Goal: Task Accomplishment & Management: Complete application form

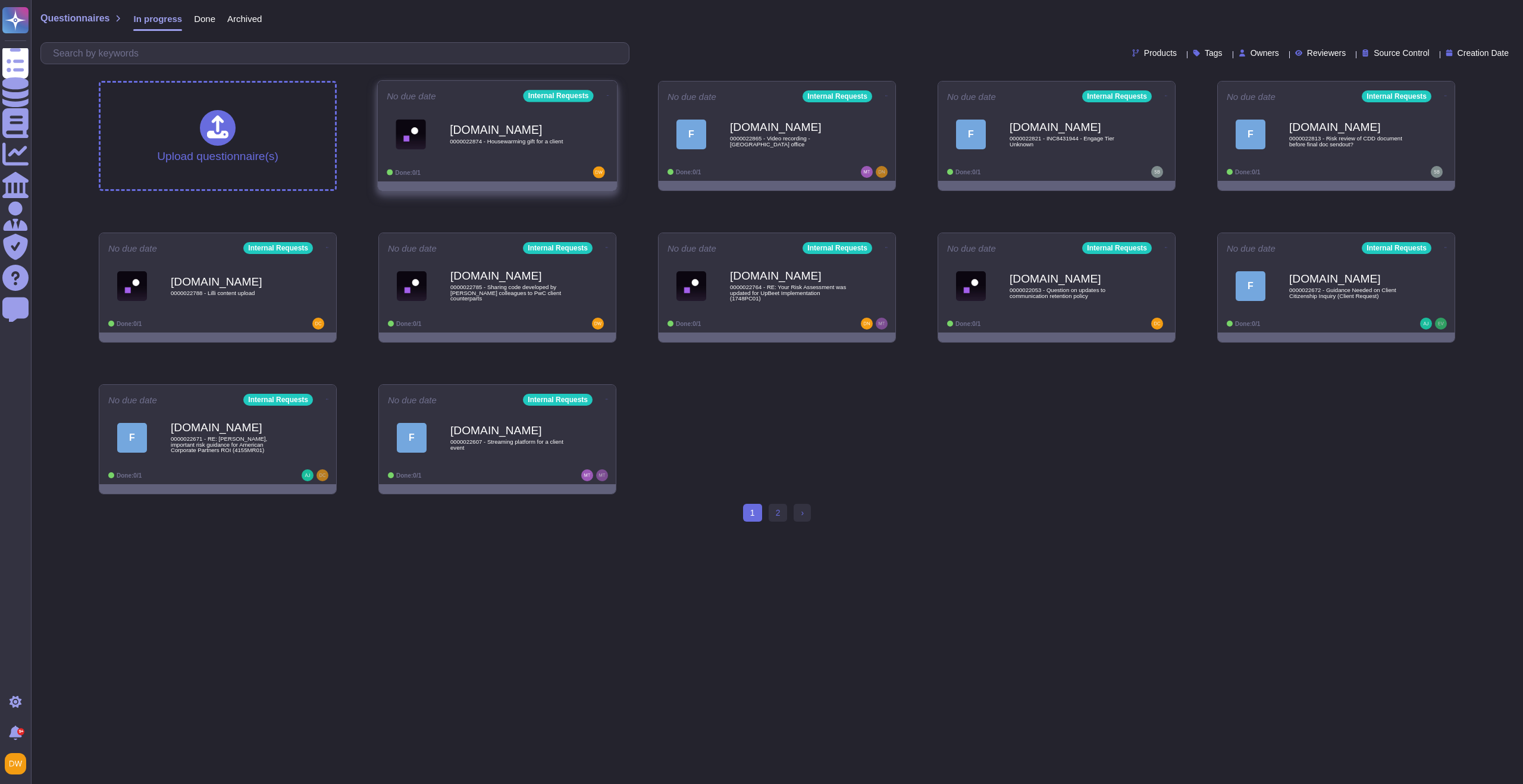
click at [481, 145] on span "0000022874 - Housewarming gift for a client" at bounding box center [510, 142] width 120 height 6
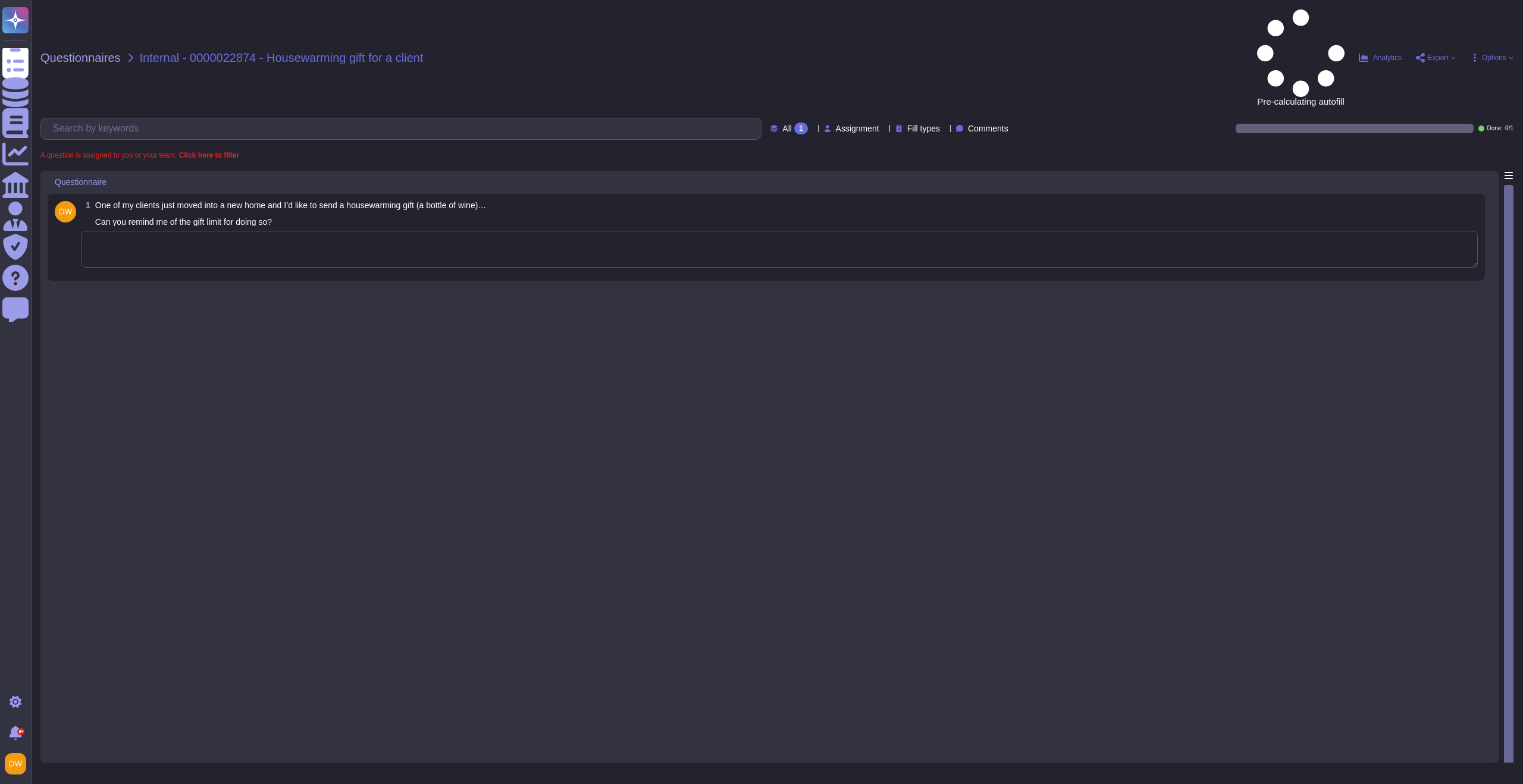
click at [341, 231] on textarea at bounding box center [779, 249] width 1397 height 36
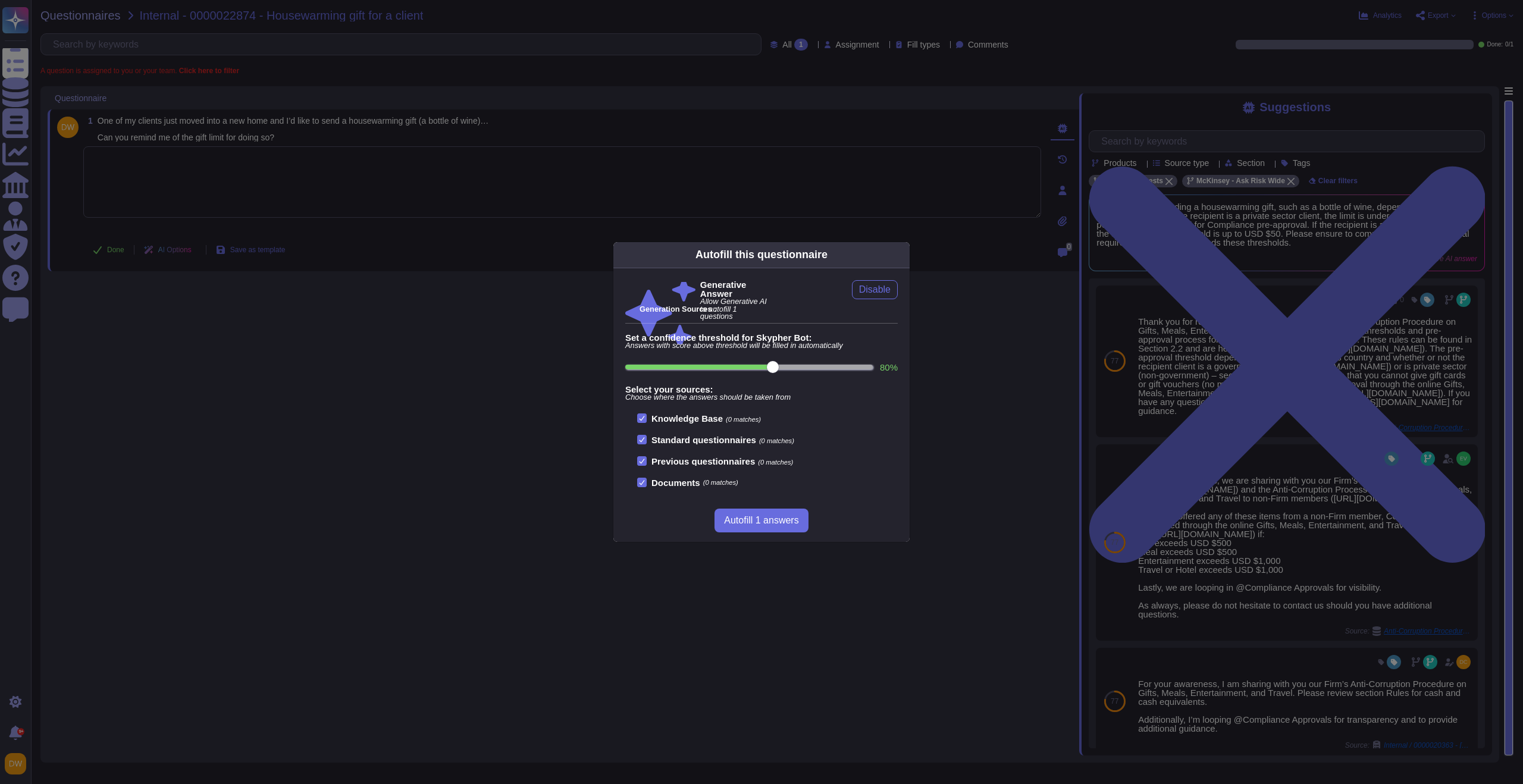
click at [902, 255] on icon at bounding box center [902, 255] width 0 height 0
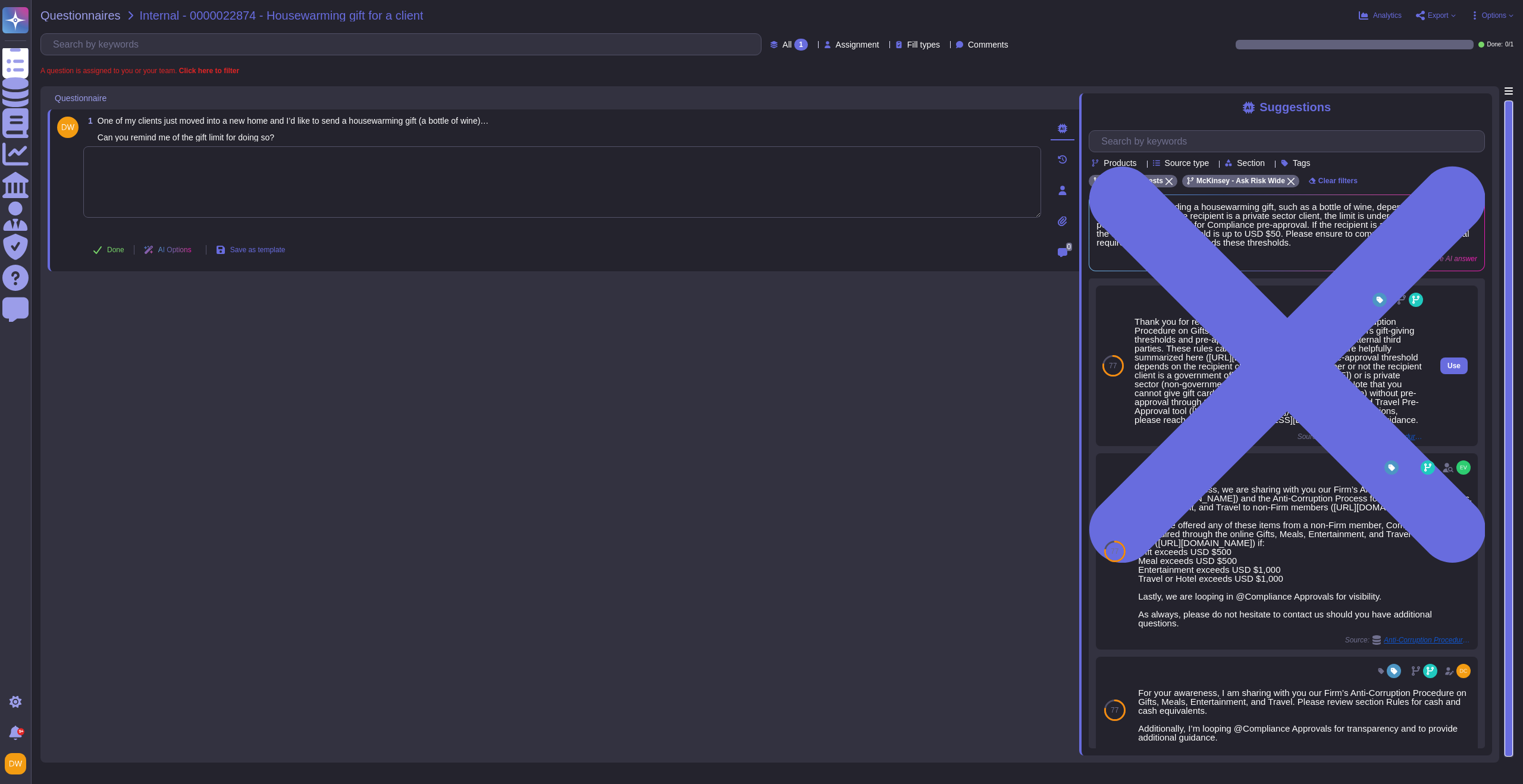
drag, startPoint x: 1135, startPoint y: 322, endPoint x: 1366, endPoint y: 458, distance: 268.1
click at [1366, 424] on div "Thank you for reaching out to Ask Risk. The Firm’s Anti-Corruption Procedure on…" at bounding box center [1280, 370] width 291 height 107
copy div "Thank you for reaching out to Ask Risk. The Firm’s Anti-Corruption Procedure on…"
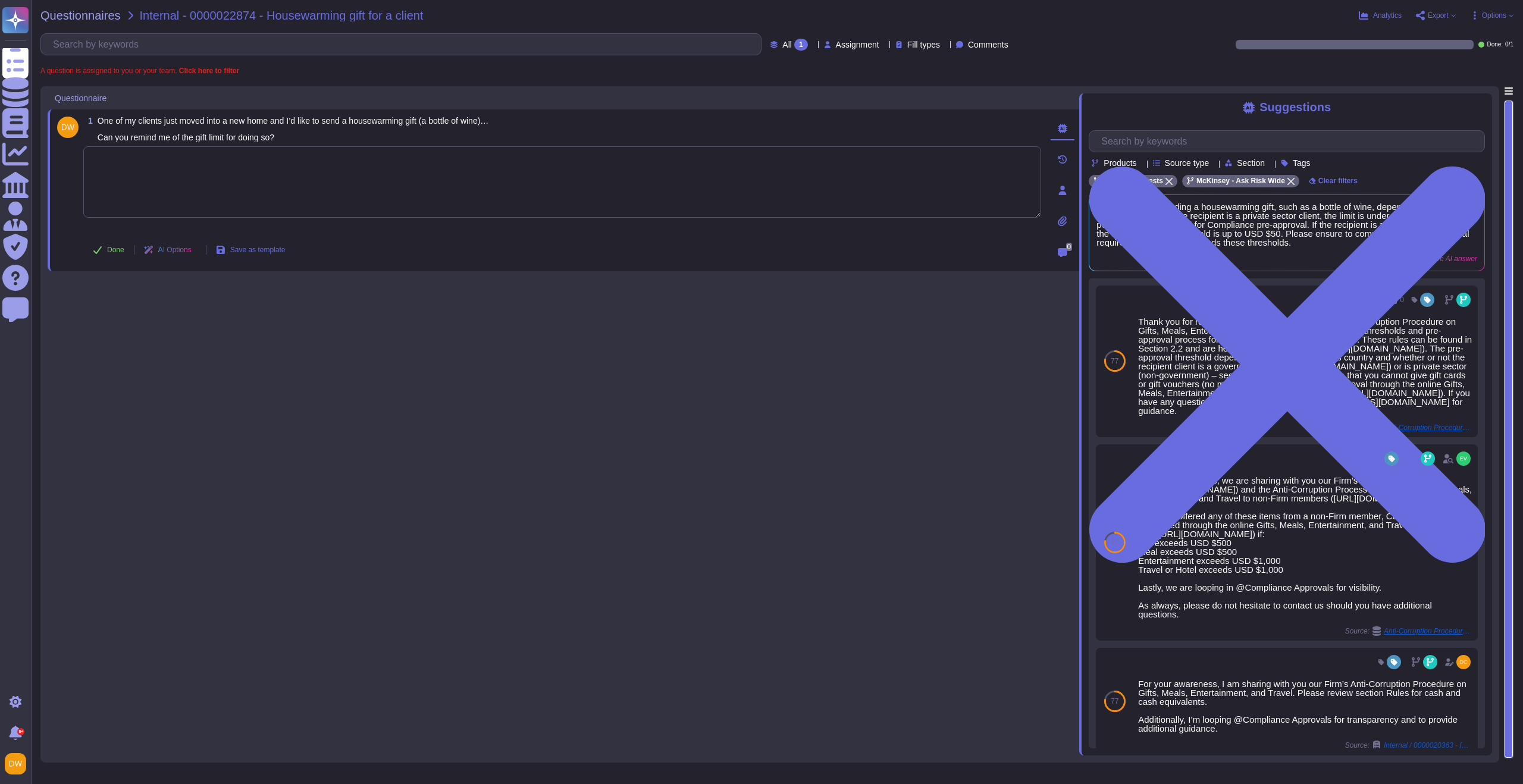
click at [203, 194] on textarea at bounding box center [563, 182] width 958 height 72
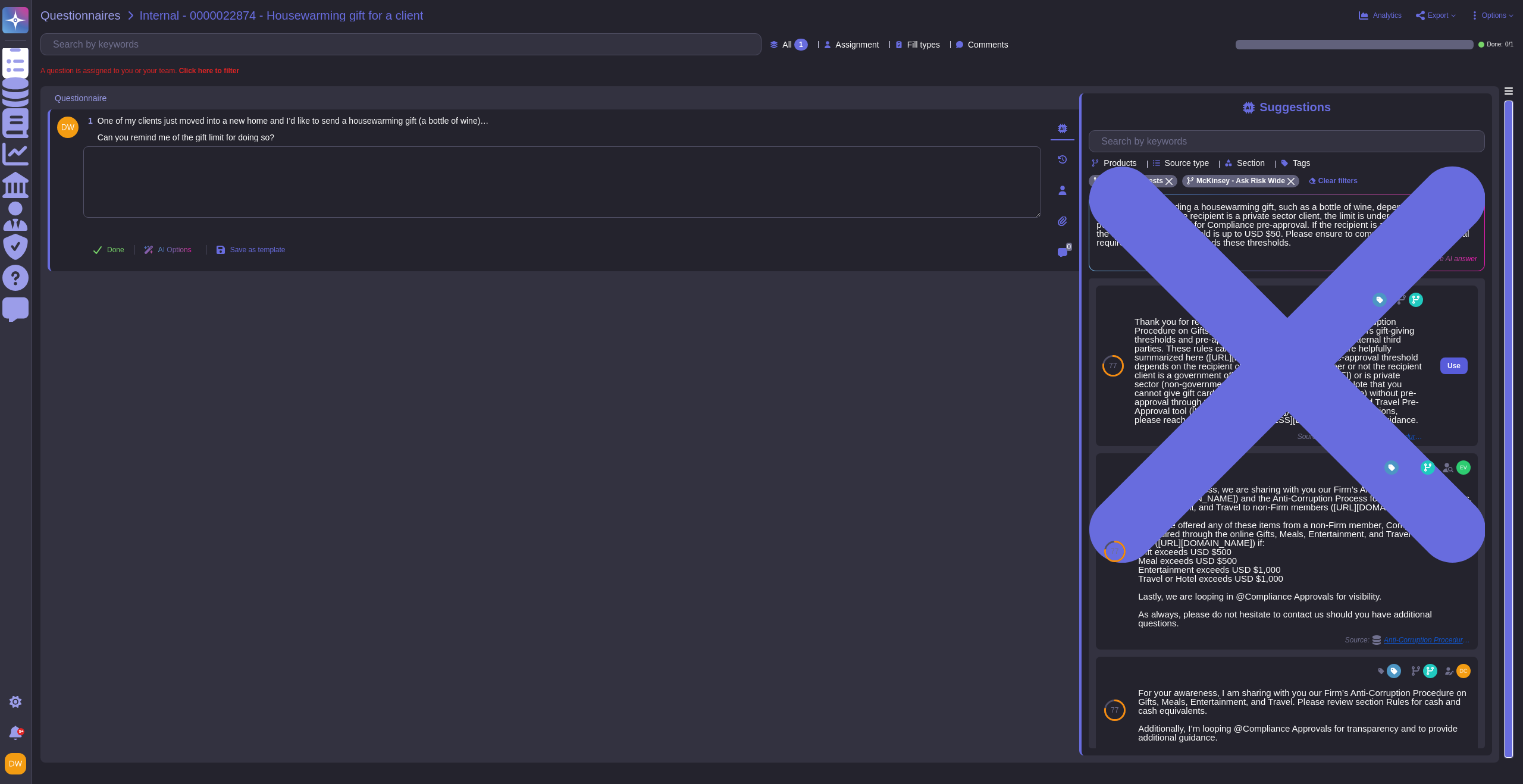
click at [1445, 374] on button "Use" at bounding box center [1454, 365] width 28 height 17
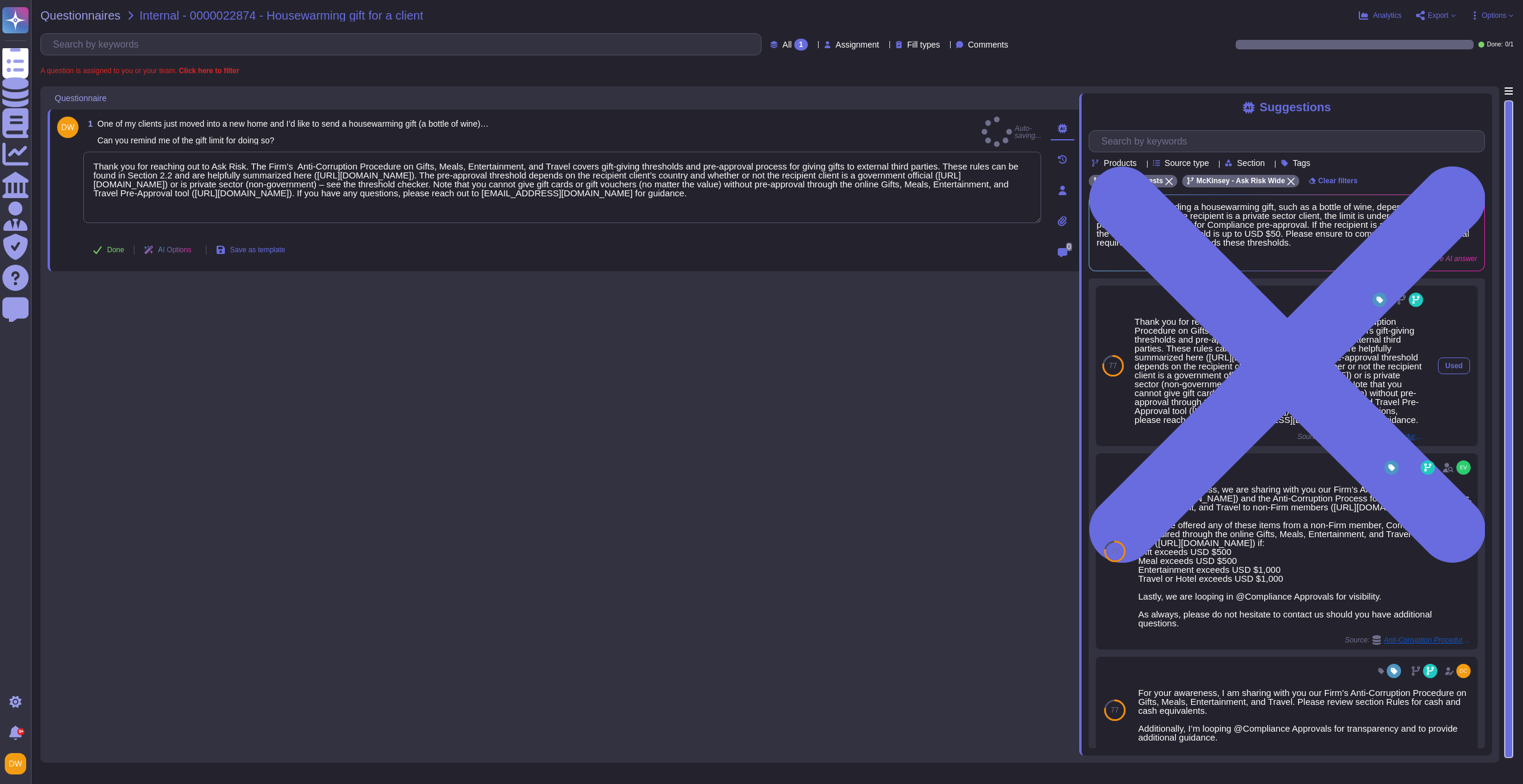
type textarea "Thank you for reaching out to Ask Risk. The Firm’s Anti-Corruption Procedure on…"
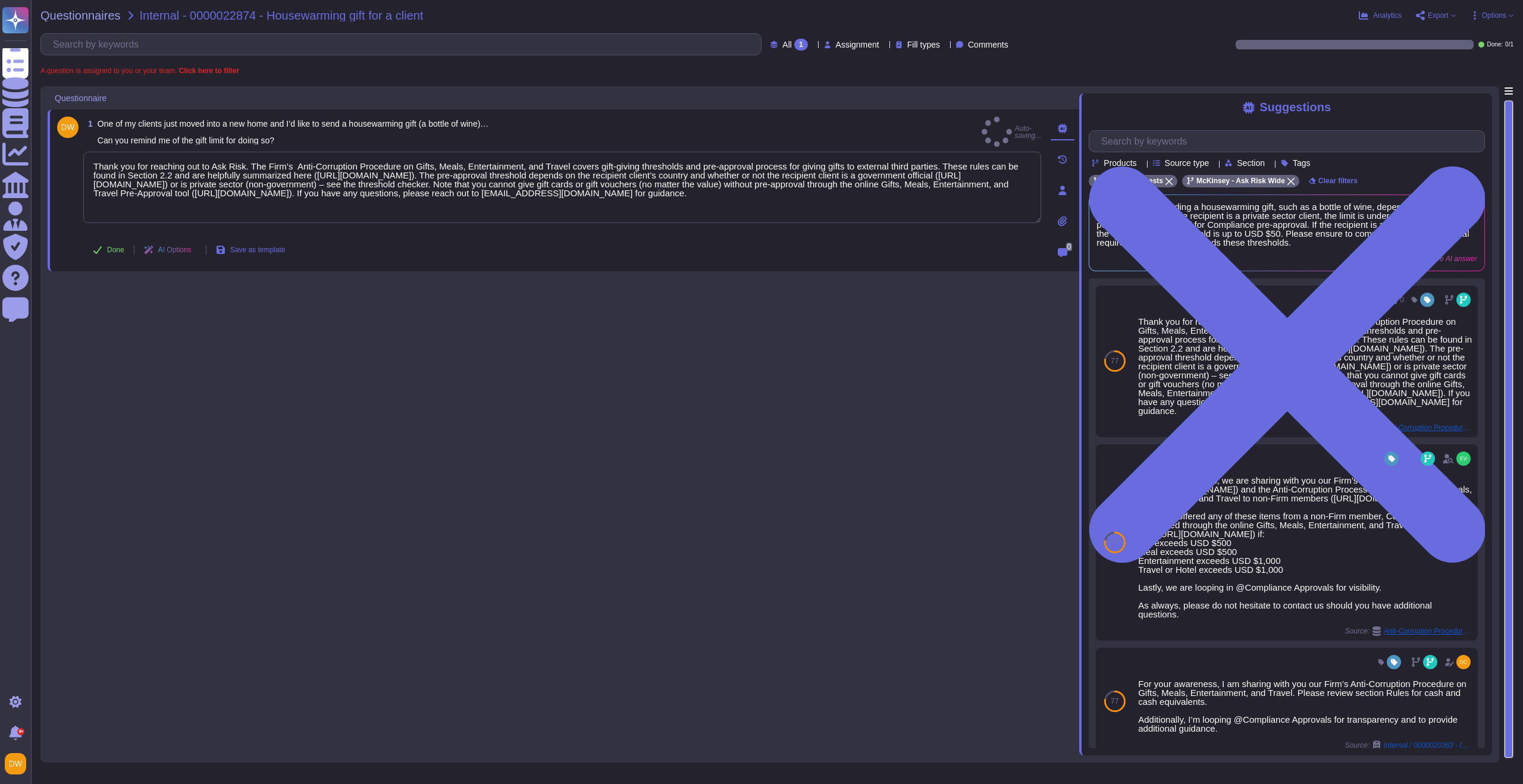
drag, startPoint x: 480, startPoint y: 356, endPoint x: 322, endPoint y: 307, distance: 165.4
click at [479, 356] on div "1 One of my clients just moved into a new home and I’d like to send a housewarm…" at bounding box center [563, 421] width 1032 height 669
click at [108, 249] on span "Done" at bounding box center [116, 249] width 18 height 7
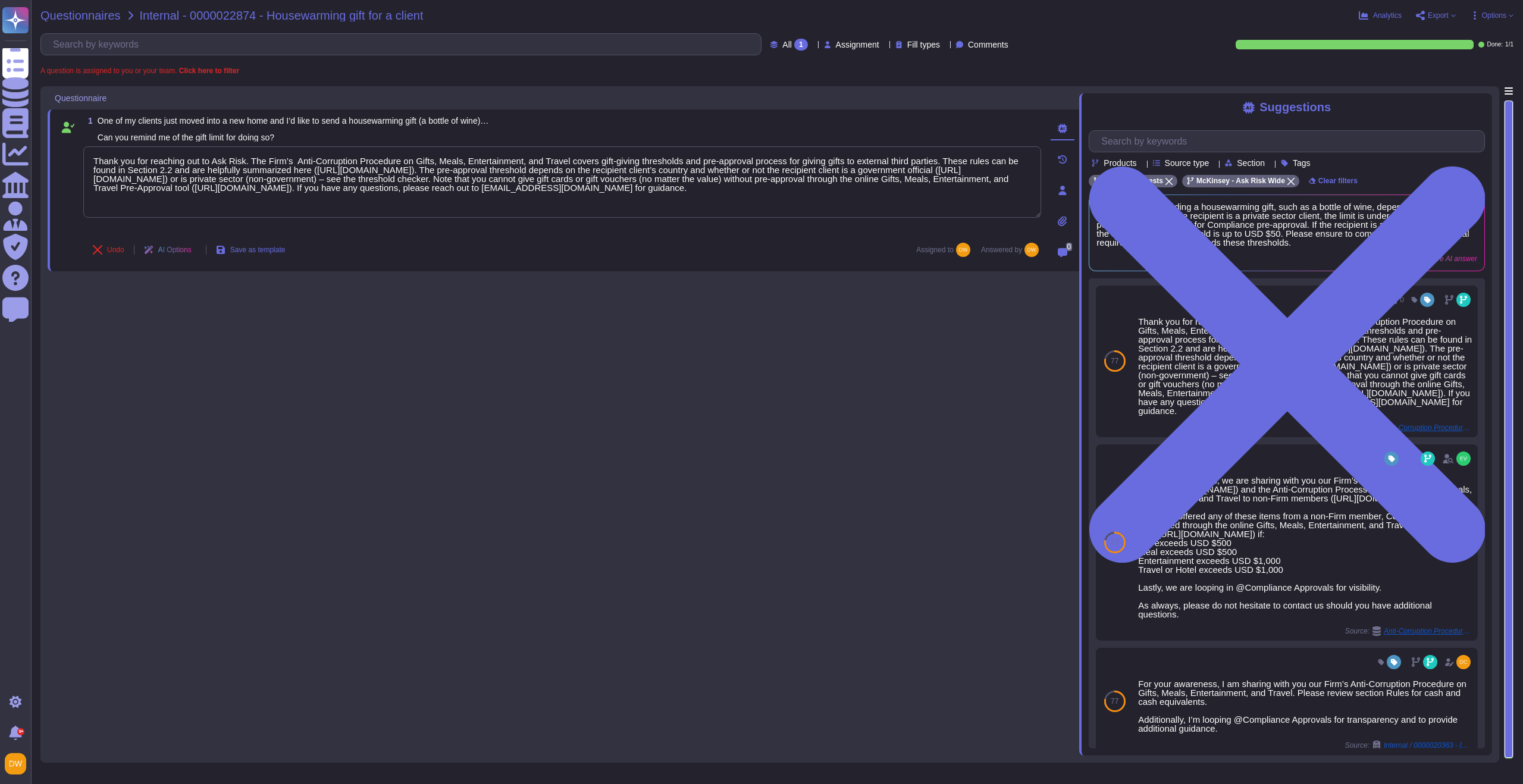
click at [114, 16] on span "Questionnaires" at bounding box center [81, 16] width 81 height 12
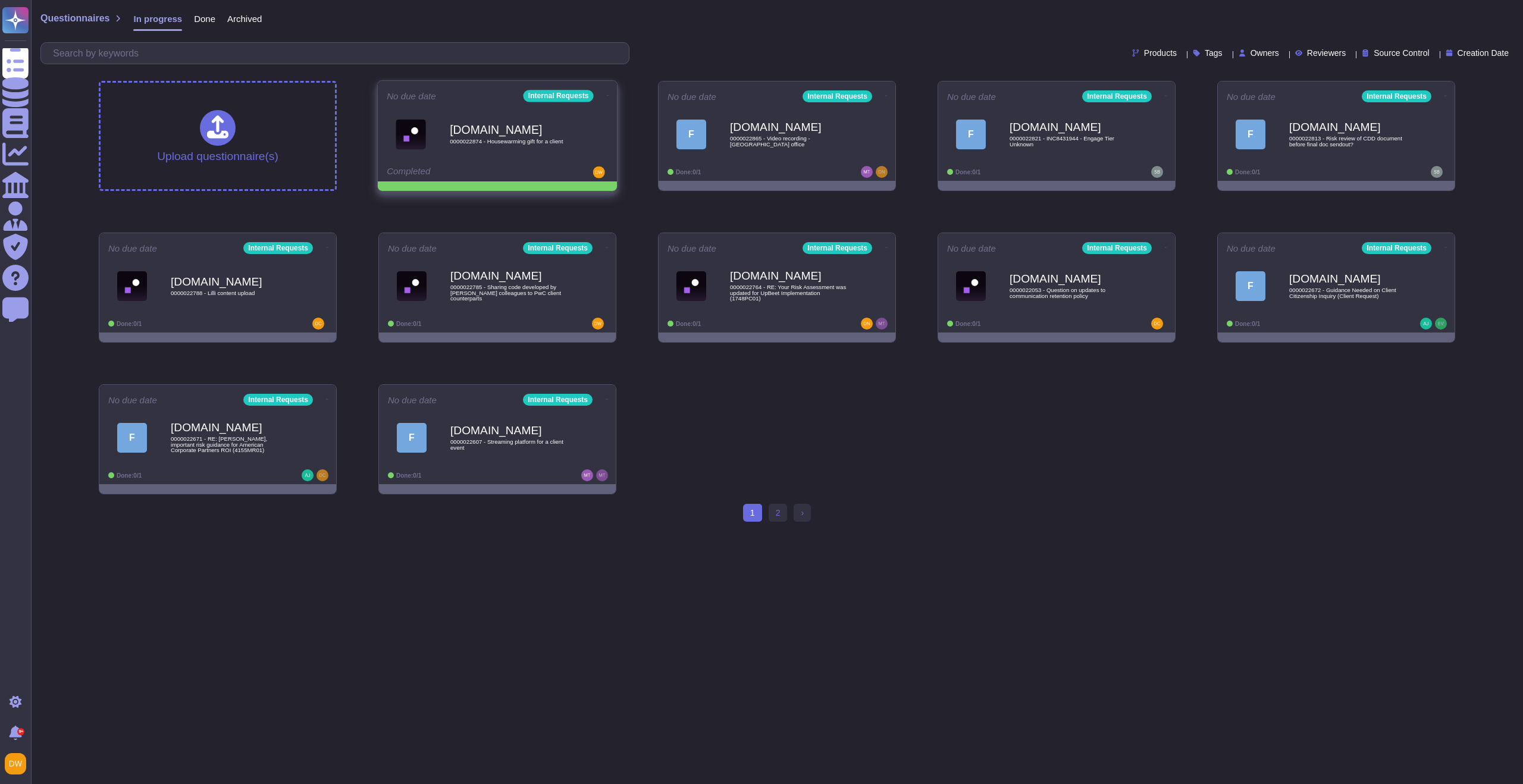
click at [607, 95] on icon at bounding box center [608, 95] width 2 height 3
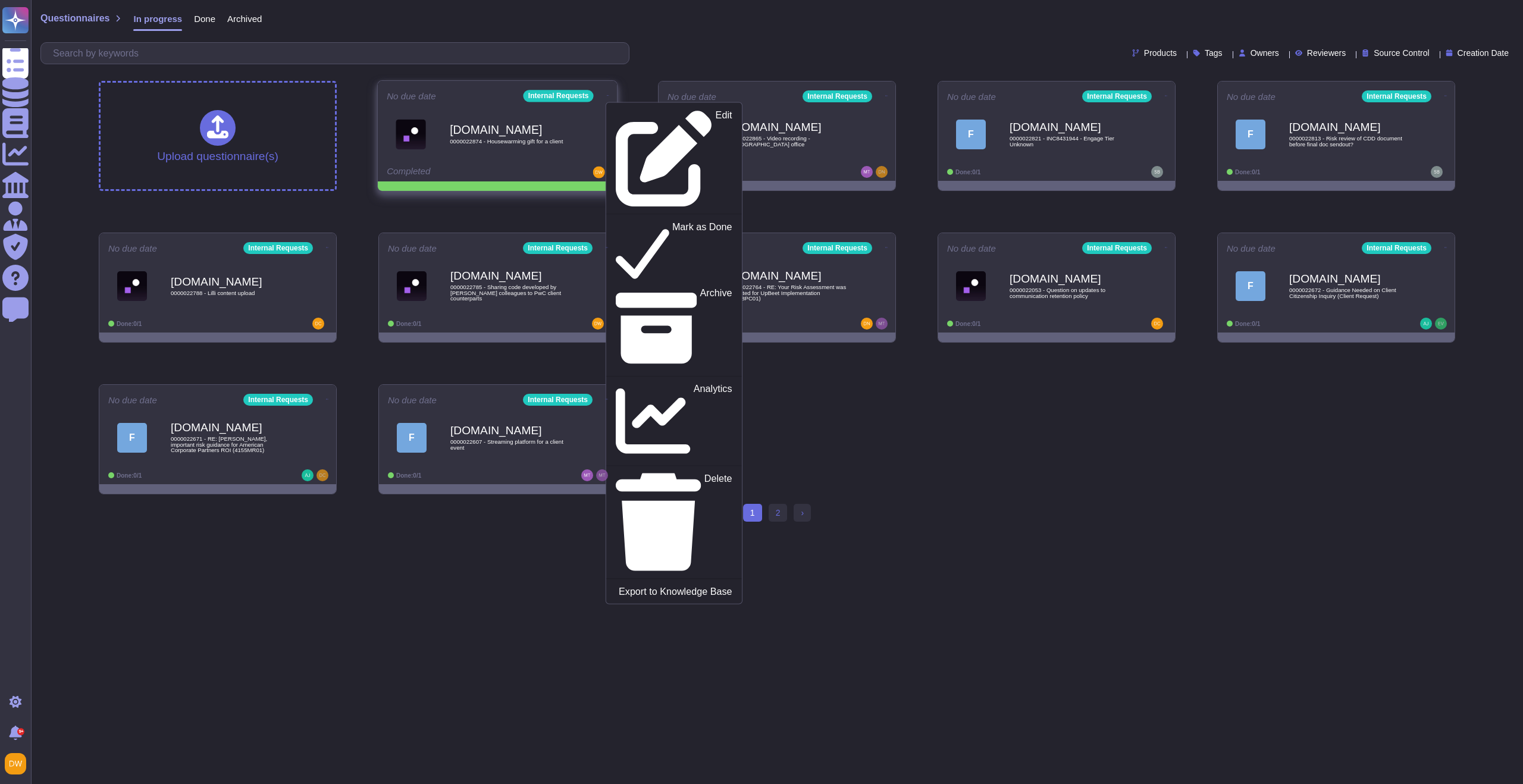
click at [617, 123] on div "Edit Mark as Done Archive Analytics Delete Export to Knowledge Base" at bounding box center [674, 352] width 137 height 502
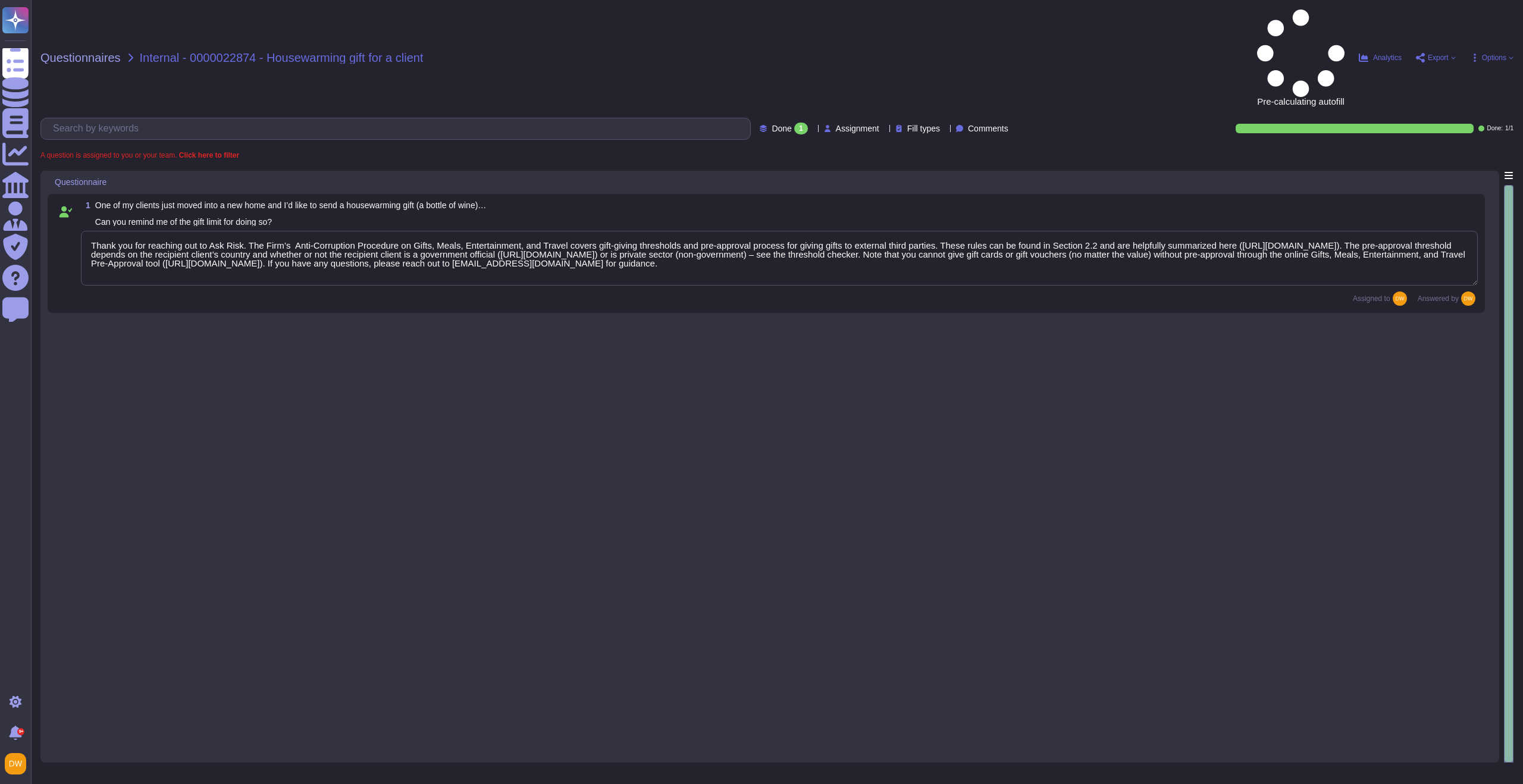
type textarea "Thank you for reaching out to Ask Risk. The Firm’s Anti-Corruption Procedure on…"
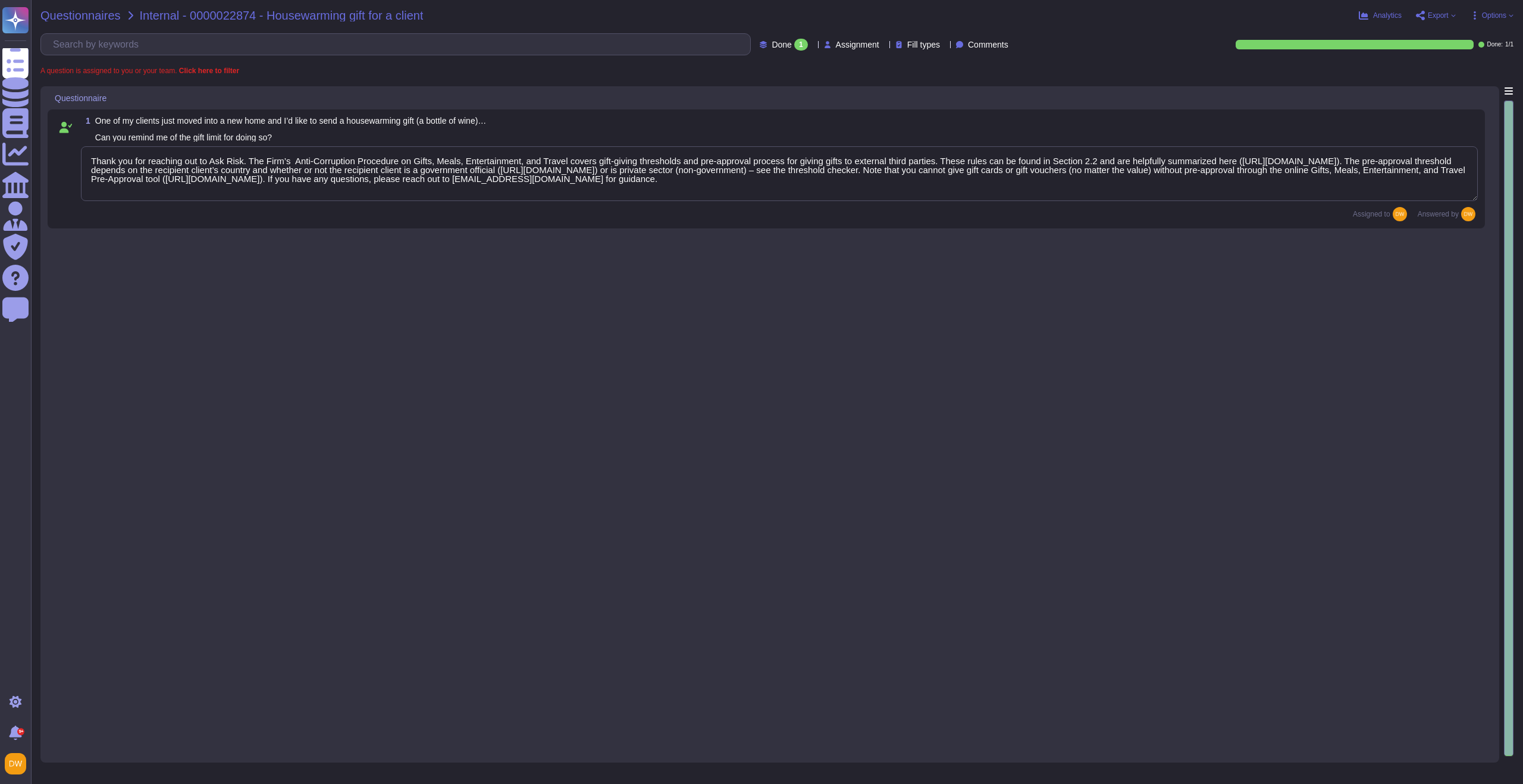
click at [68, 10] on span "Questionnaires" at bounding box center [81, 16] width 81 height 12
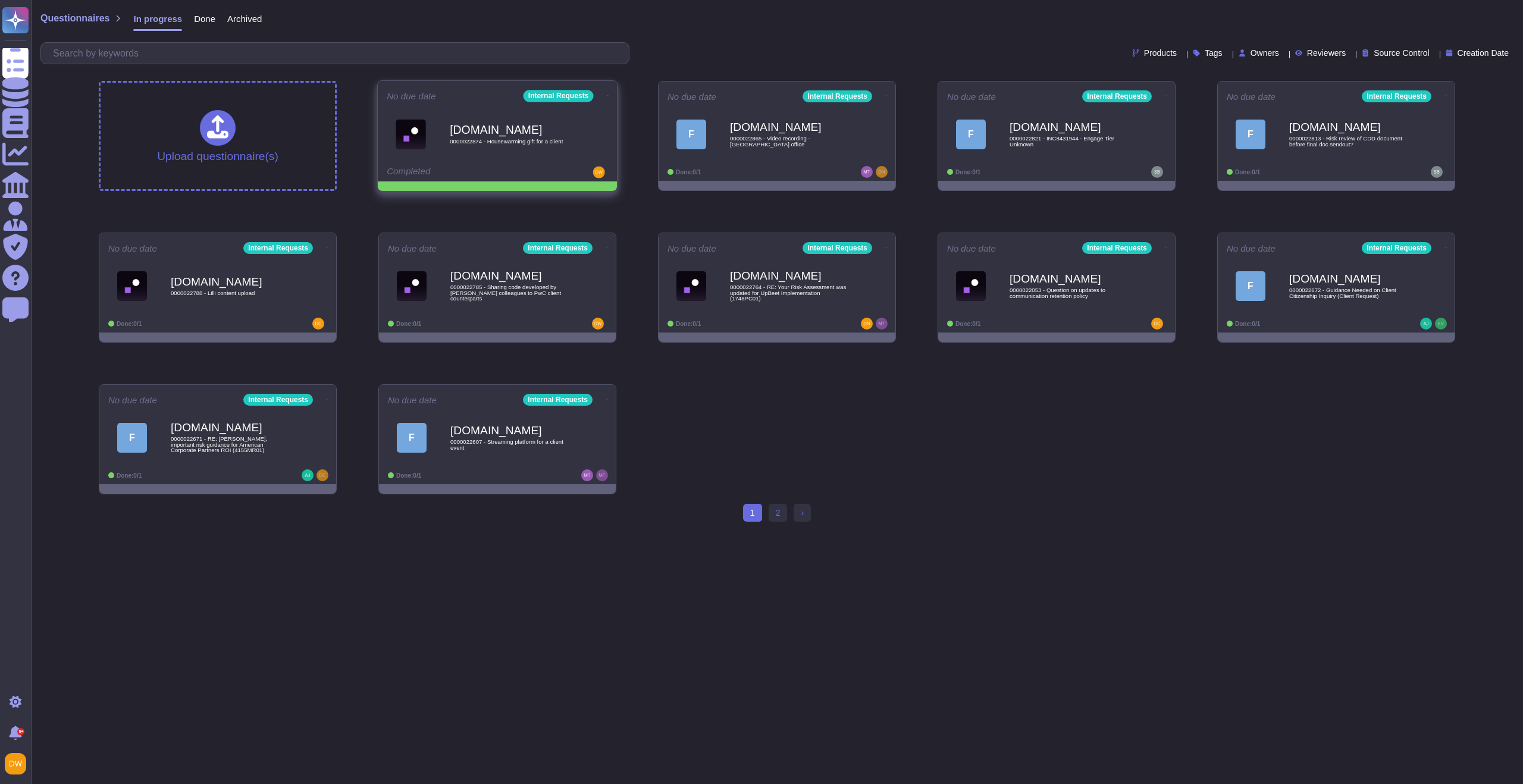
click at [607, 94] on icon at bounding box center [608, 95] width 2 height 3
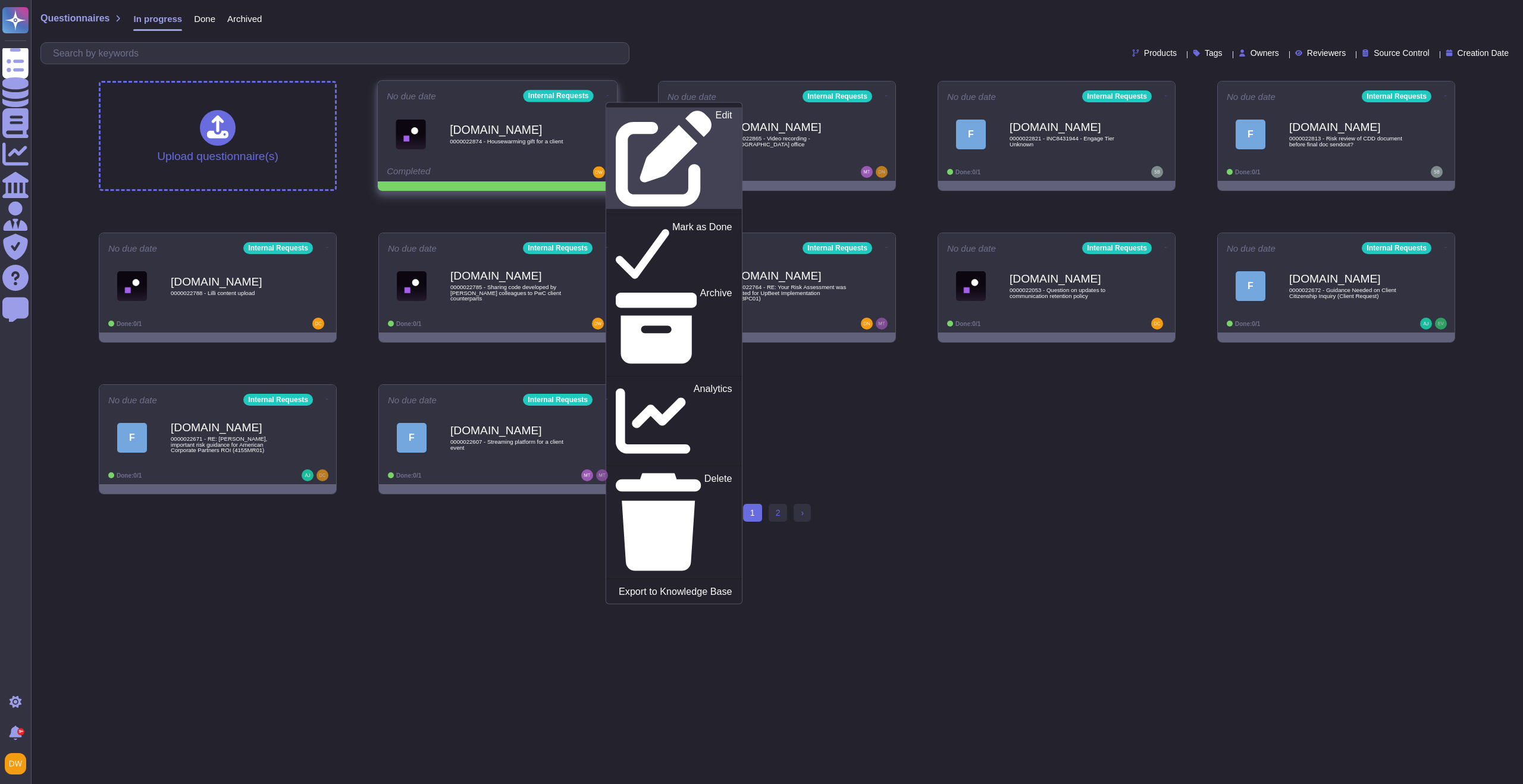
click at [616, 114] on icon at bounding box center [663, 157] width 95 height 95
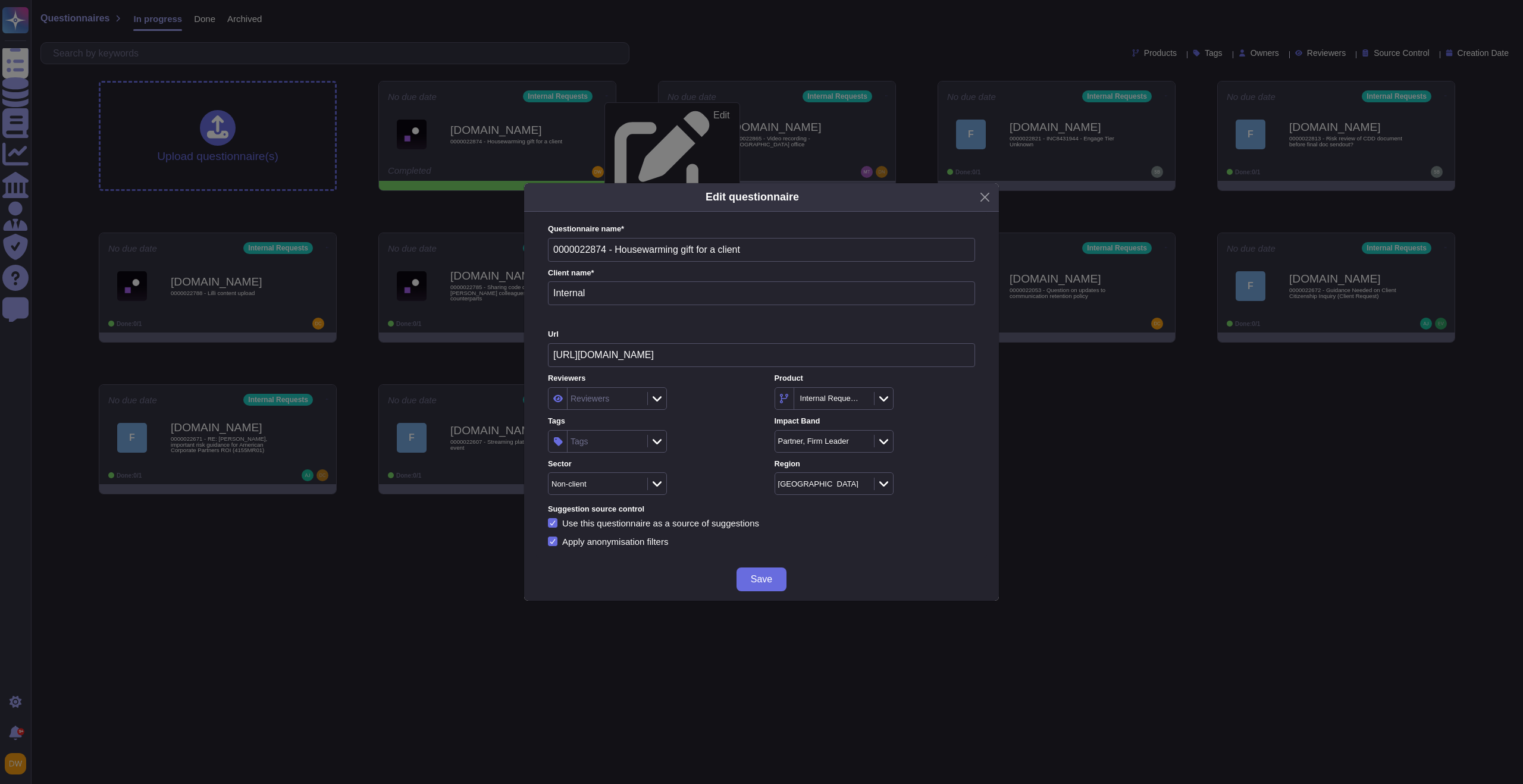
click at [661, 453] on div "Reviewers Reviewers Product Internal Requests Tags Tags Impact Band Partner, Fi…" at bounding box center [762, 434] width 427 height 122
click at [660, 450] on div "Tags" at bounding box center [607, 441] width 119 height 23
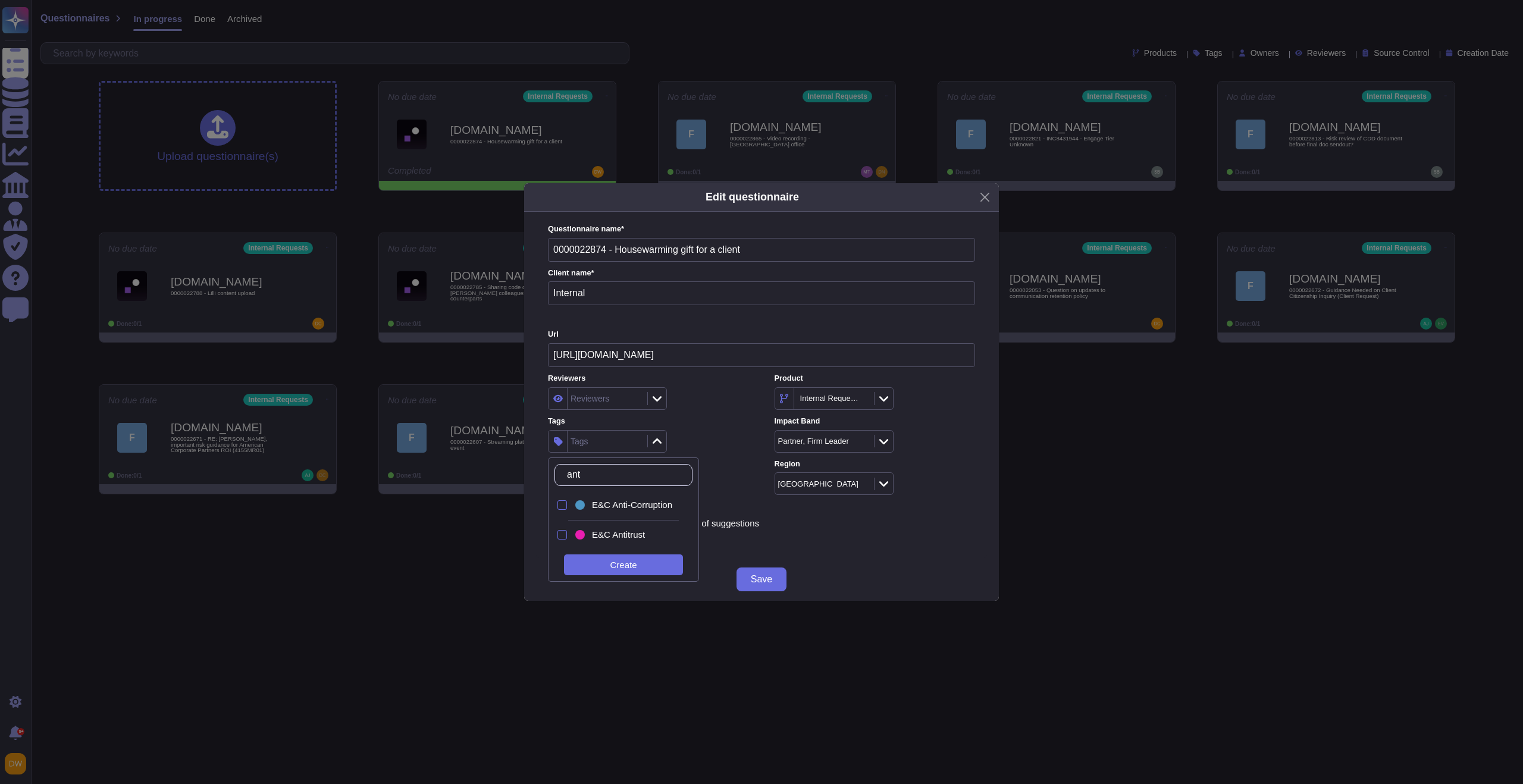
type input "anti"
click at [648, 501] on span "E&C Anti-Corruption" at bounding box center [633, 505] width 81 height 11
click at [717, 436] on div "E&C Anti-Corruption" at bounding box center [648, 441] width 201 height 23
click at [770, 581] on span "Save" at bounding box center [762, 579] width 22 height 10
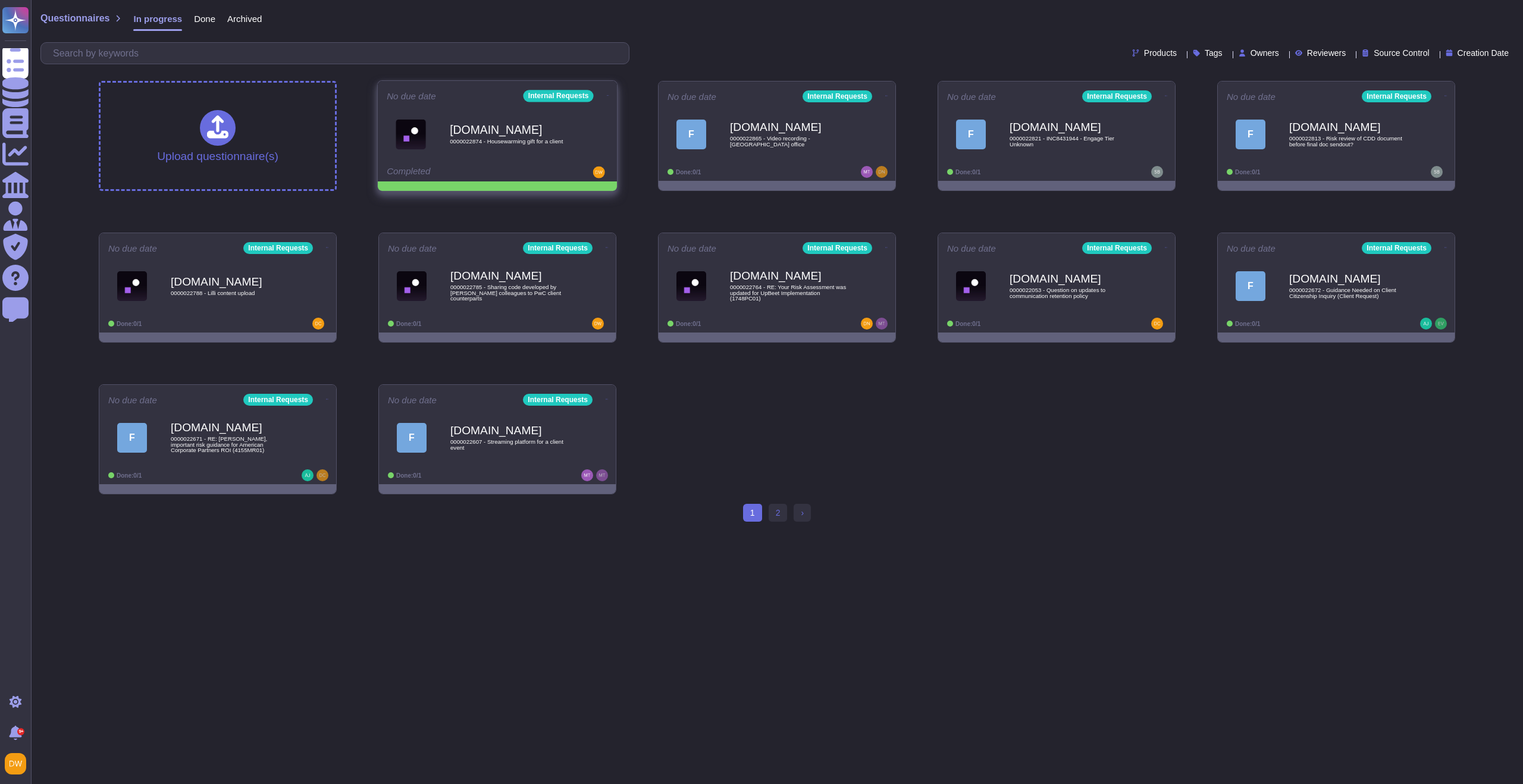
click at [607, 95] on icon at bounding box center [608, 95] width 2 height 3
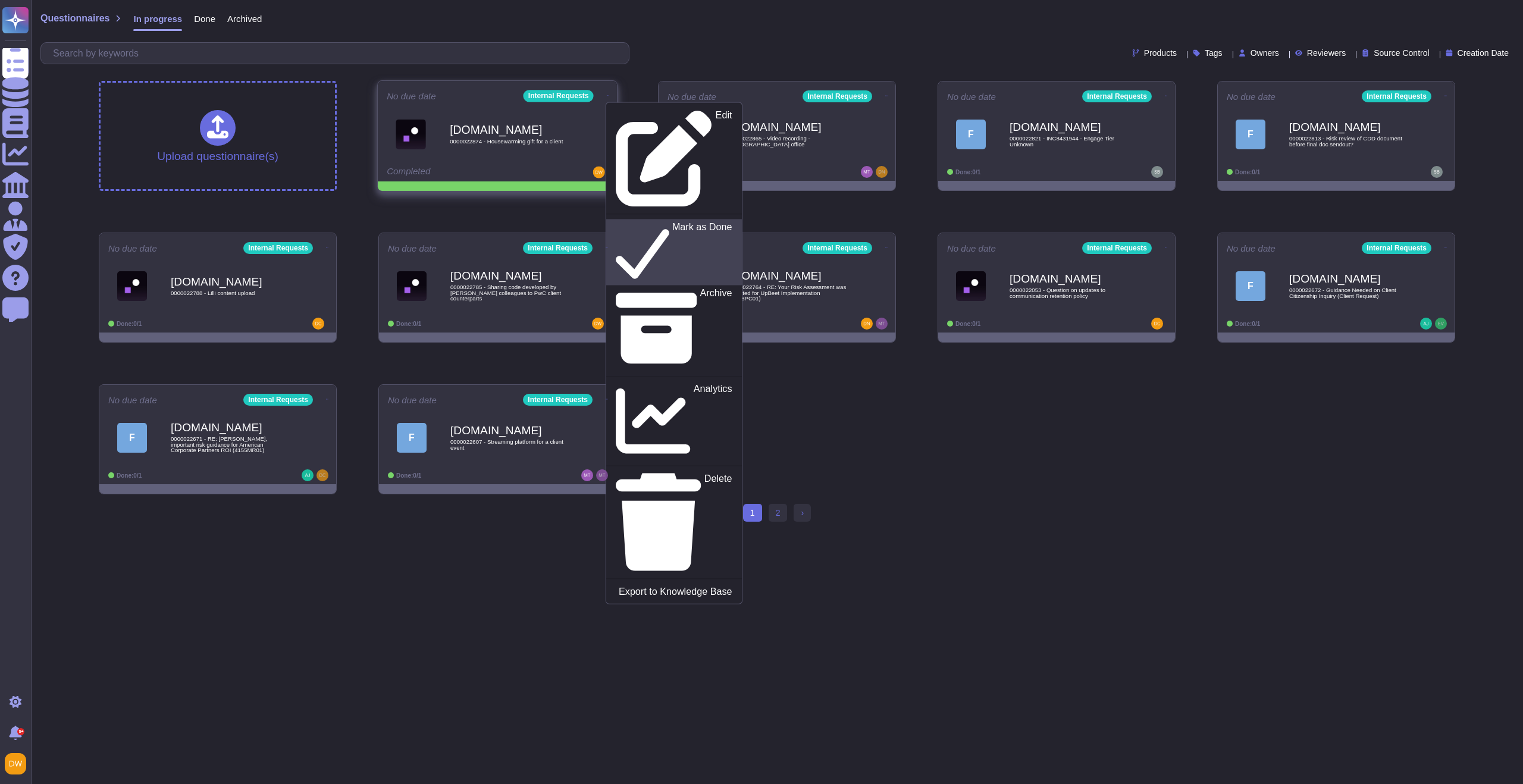
click at [672, 222] on p "Mark as Done" at bounding box center [701, 253] width 60 height 61
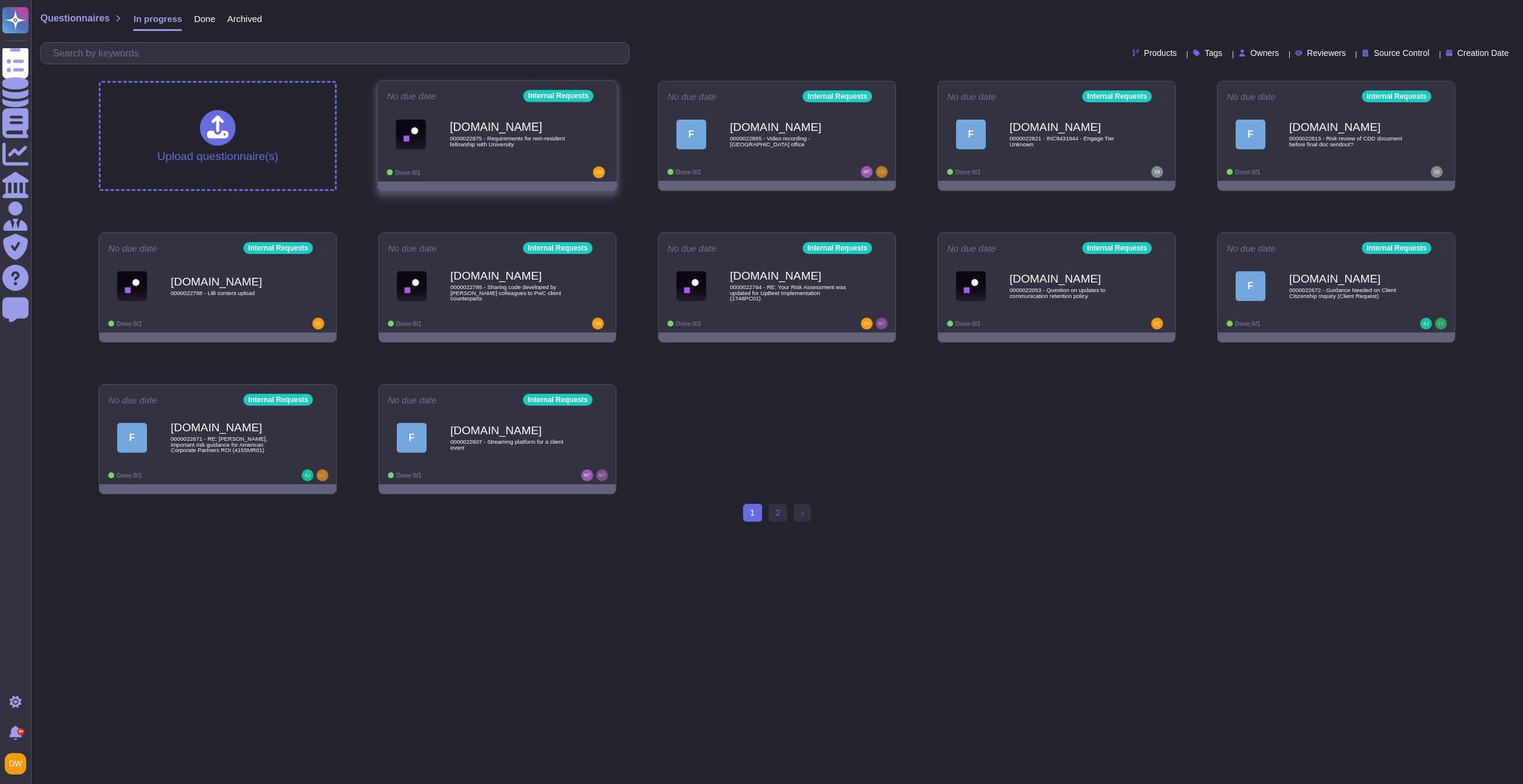
click at [487, 141] on span "0000022875 - Requirements for non-resident fellowship with University" at bounding box center [510, 141] width 120 height 11
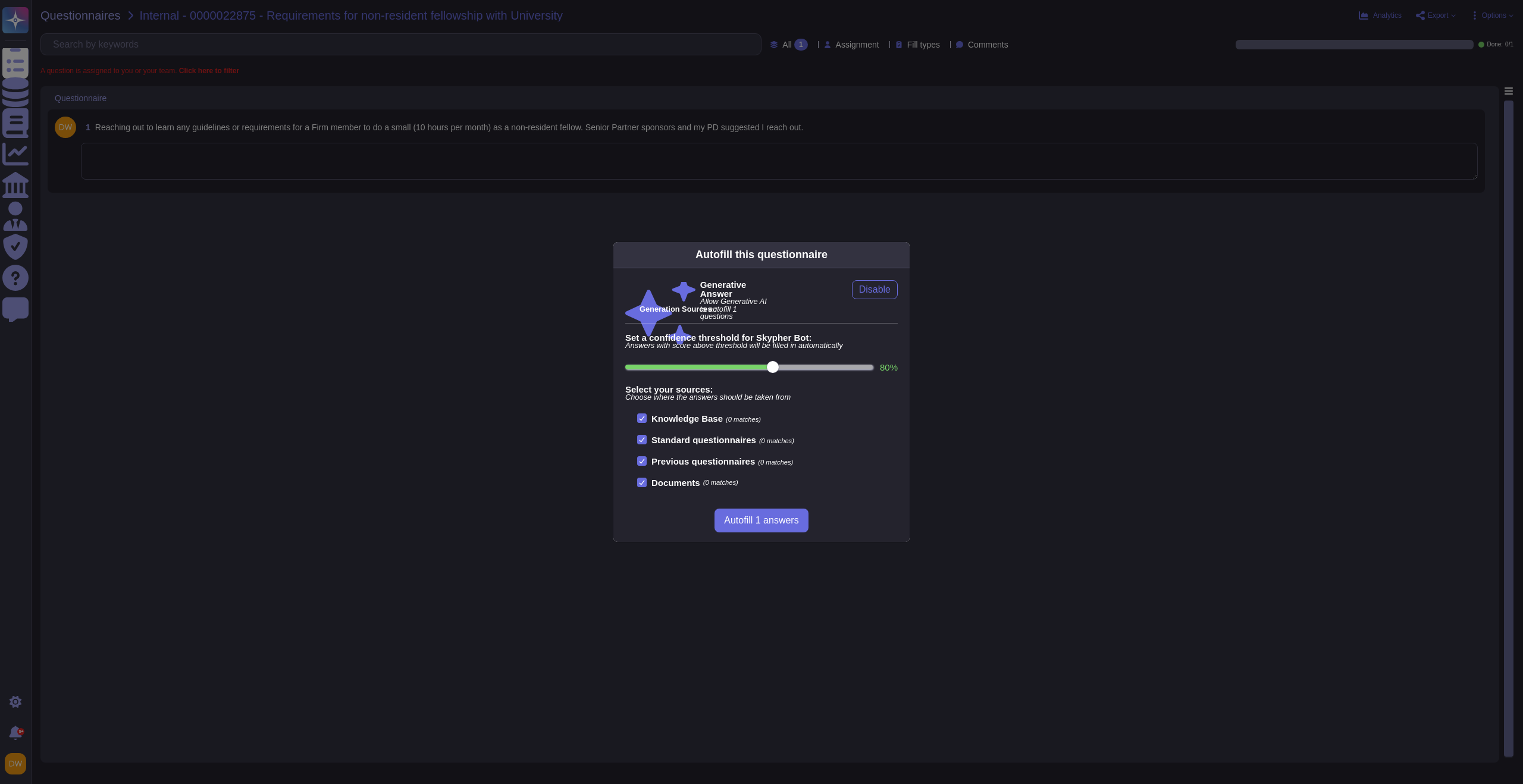
click at [506, 293] on div "Autofill this questionnaire Generative Answer Allow Generative AI to autofill 1…" at bounding box center [762, 392] width 1523 height 784
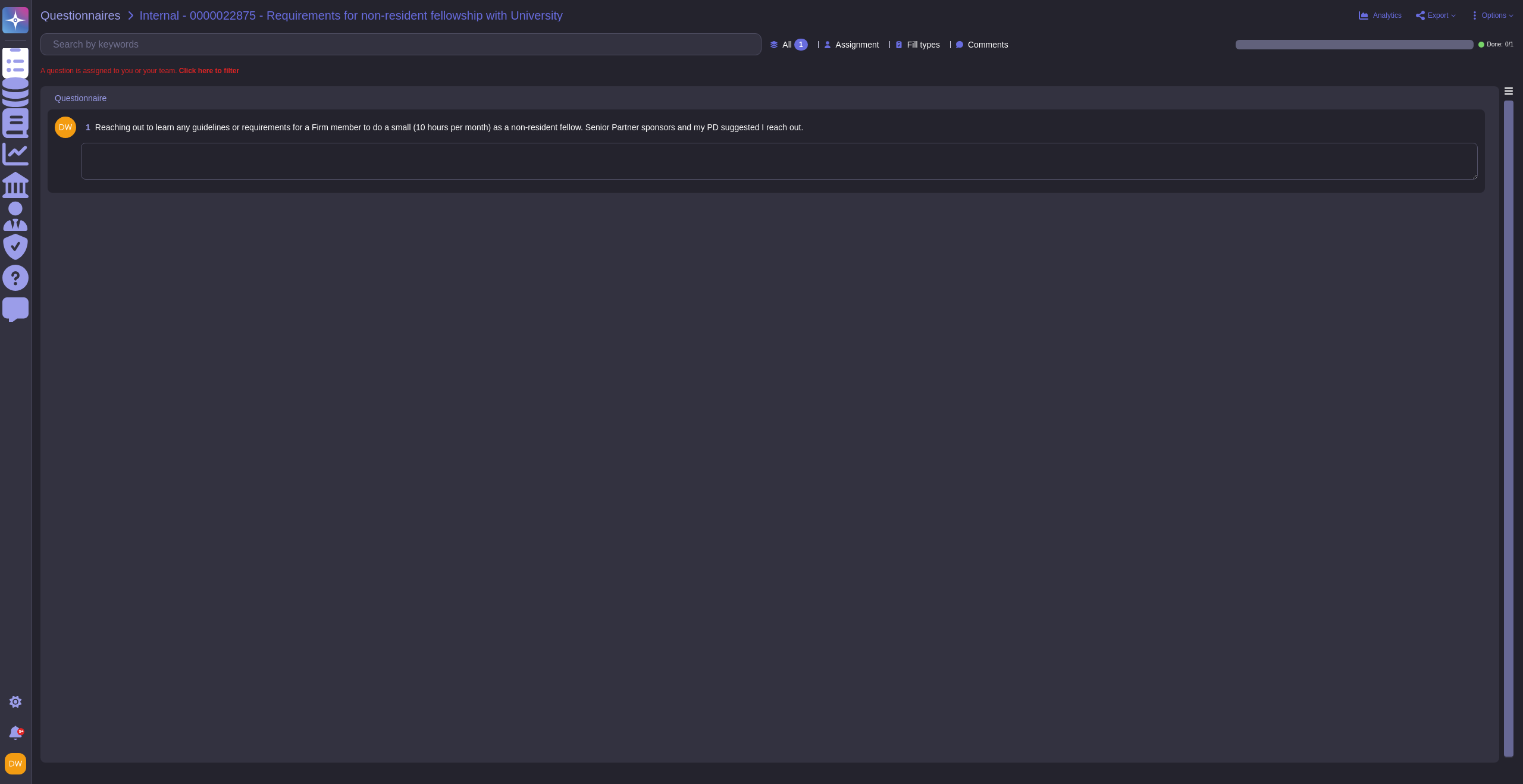
click at [488, 171] on textarea at bounding box center [779, 160] width 1397 height 36
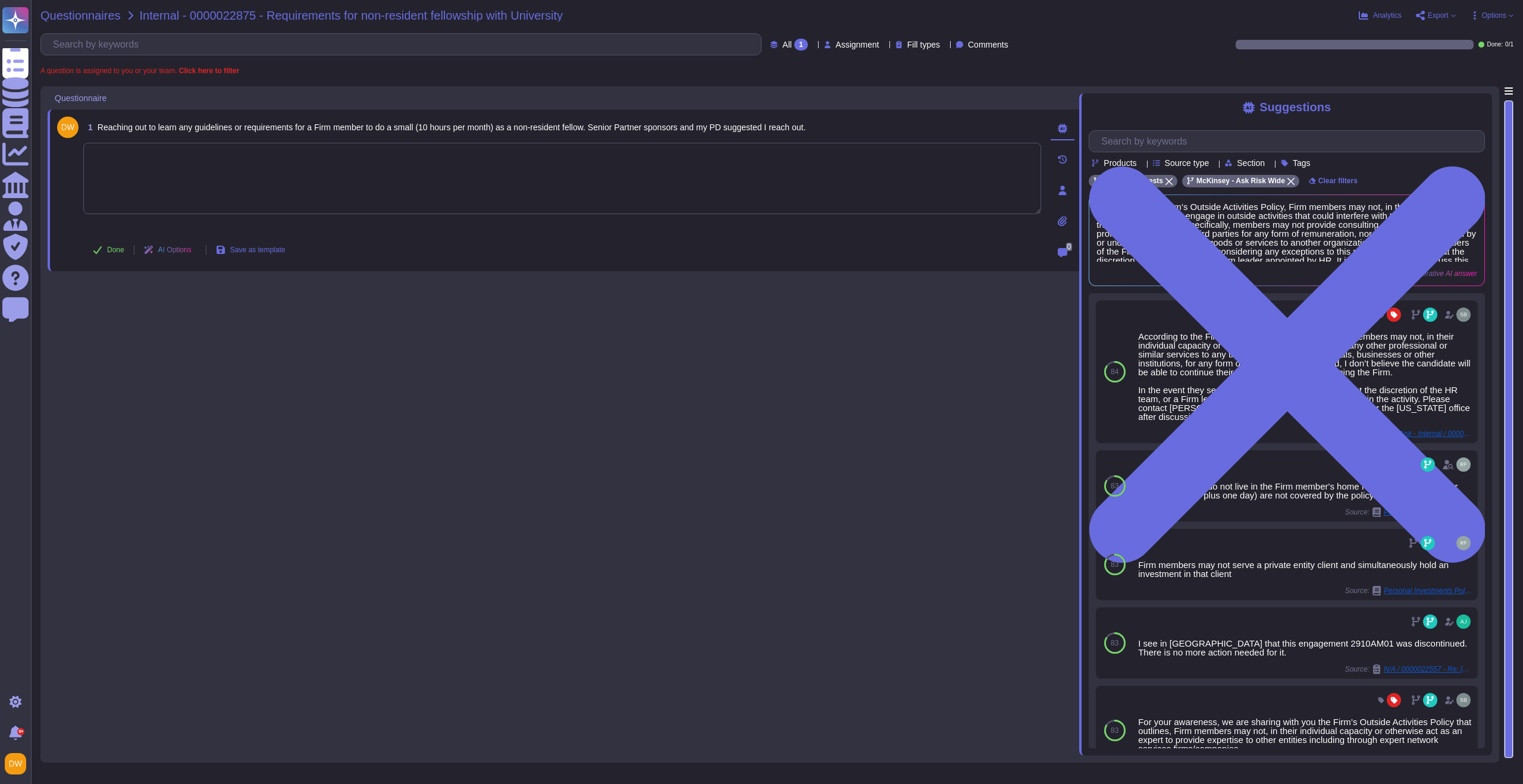
click at [86, 14] on span "Questionnaires" at bounding box center [81, 16] width 81 height 12
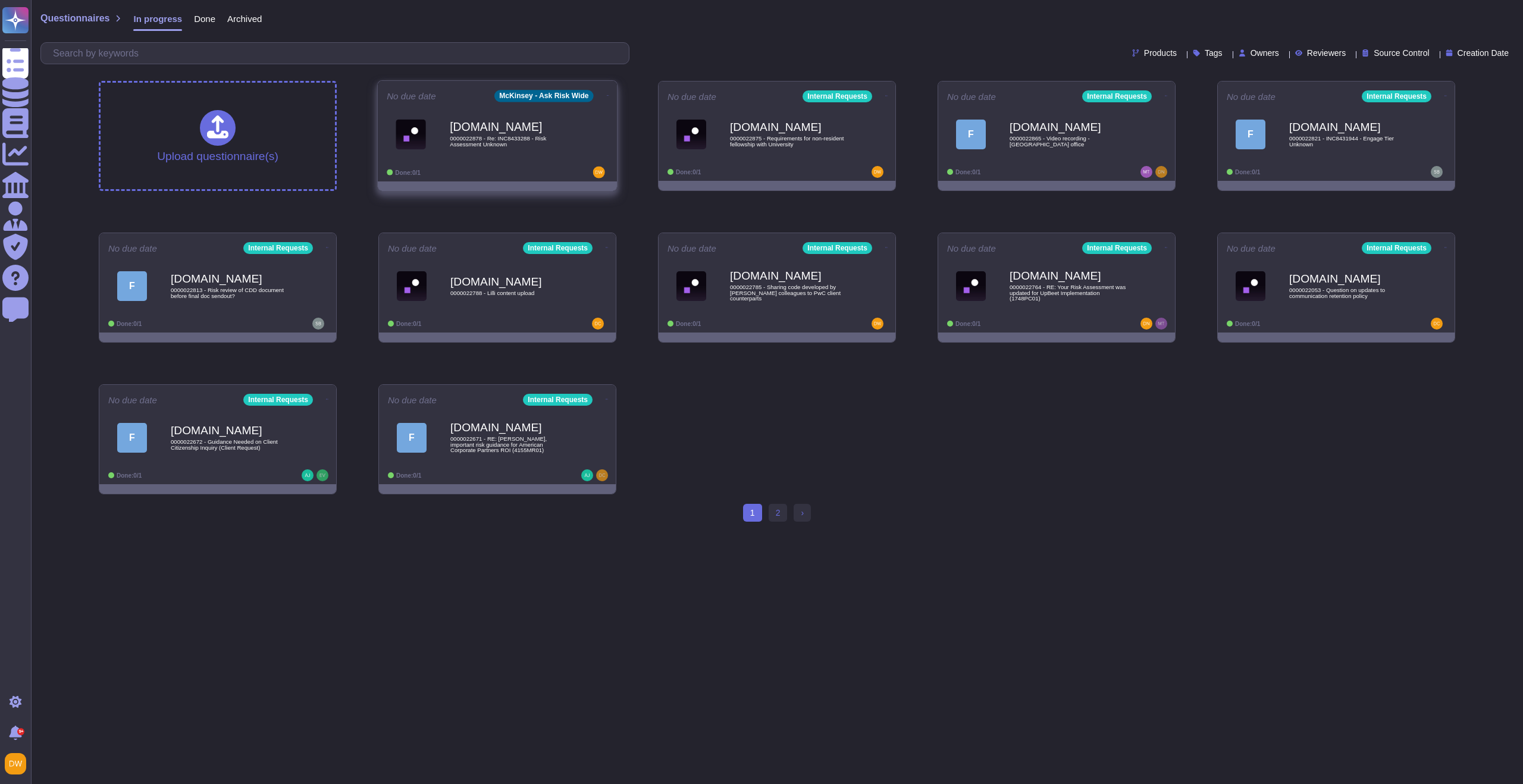
click at [607, 94] on icon at bounding box center [608, 95] width 2 height 3
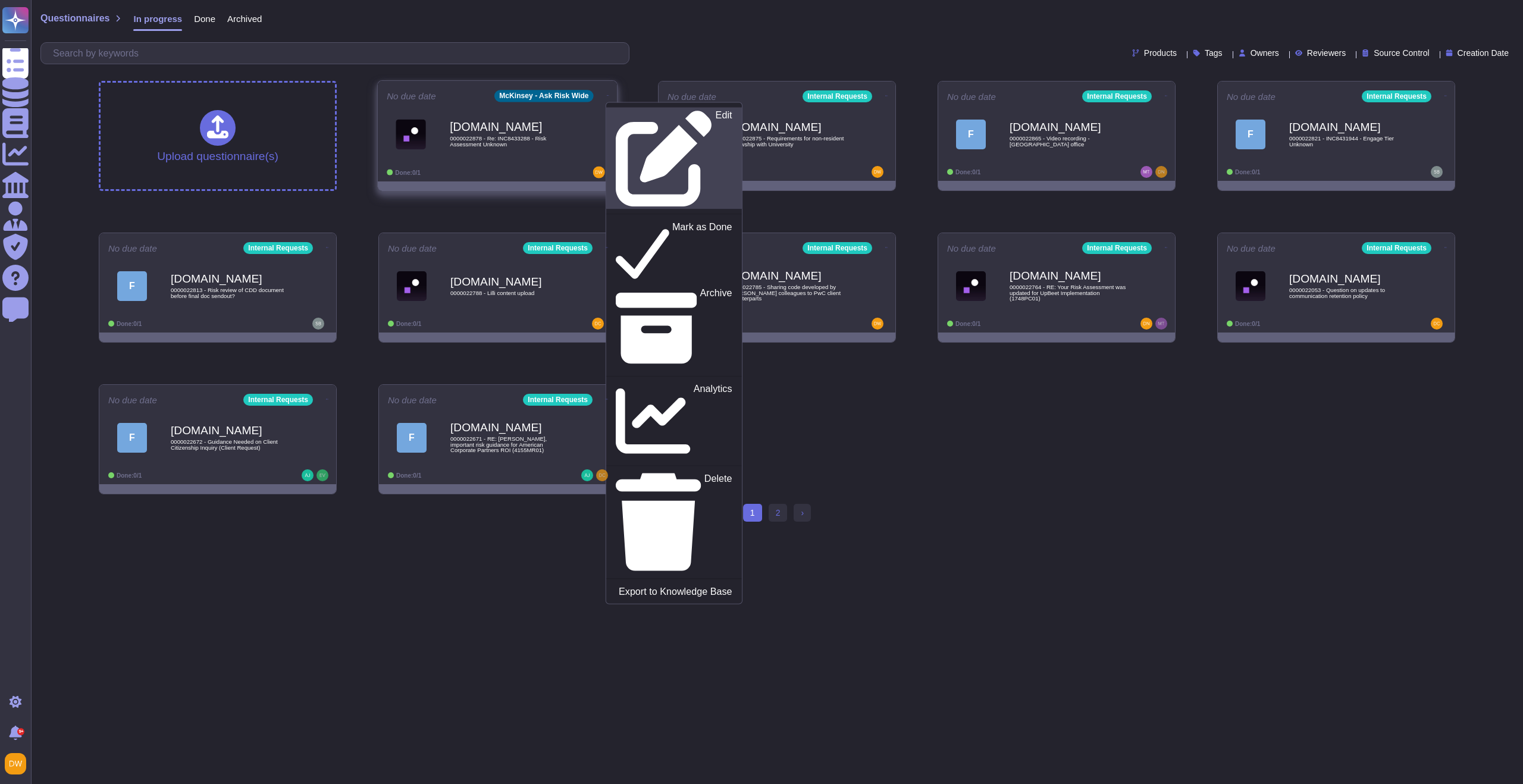
click at [715, 110] on p "Edit" at bounding box center [723, 158] width 17 height 96
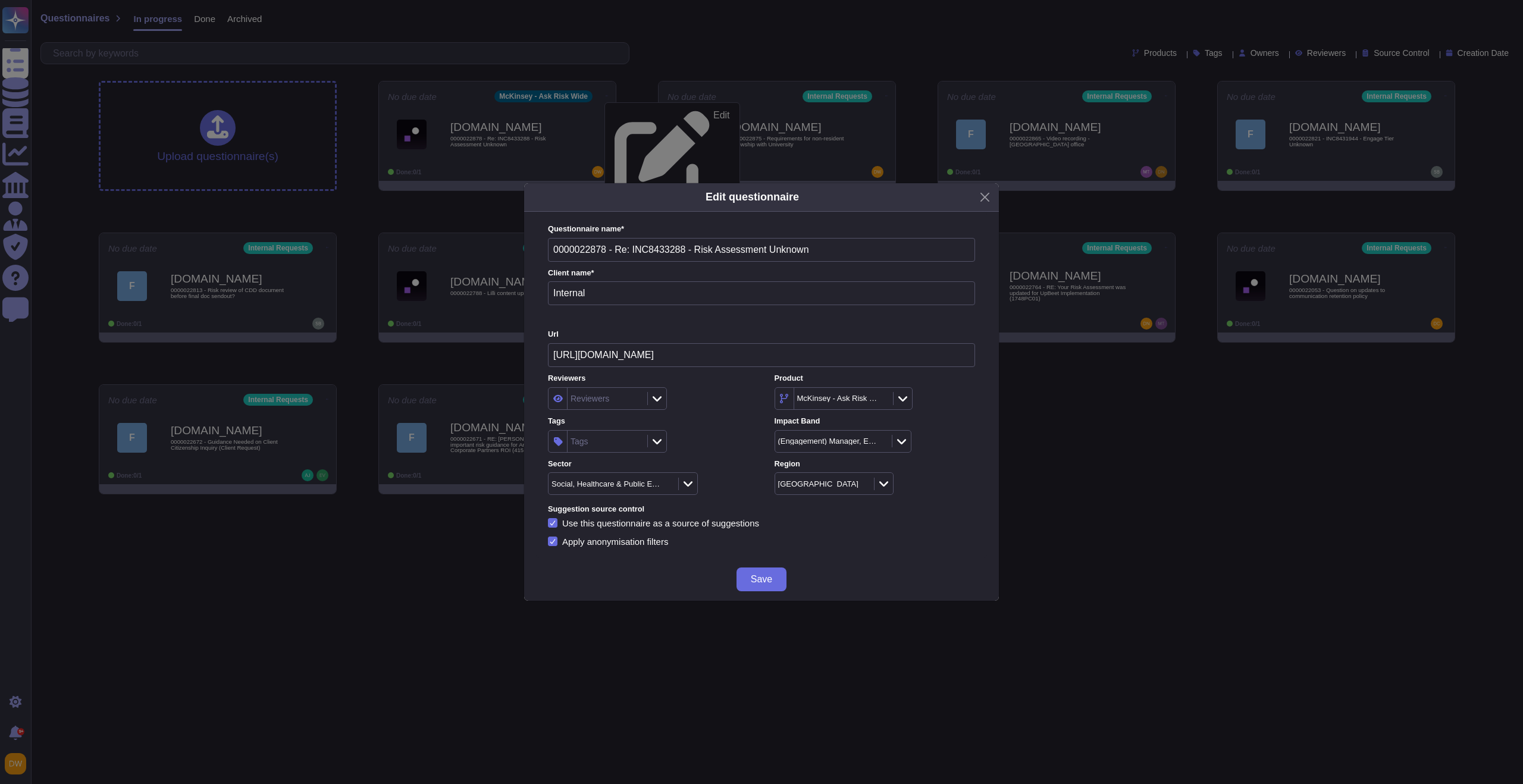
click at [882, 399] on icon at bounding box center [882, 399] width 0 height 0
click at [897, 437] on icon at bounding box center [996, 551] width 228 height 228
click at [882, 399] on icon at bounding box center [882, 399] width 0 height 0
click at [906, 396] on div "McKinsey - Ask Risk Wide" at bounding box center [843, 398] width 138 height 23
click at [907, 395] on icon at bounding box center [902, 398] width 9 height 12
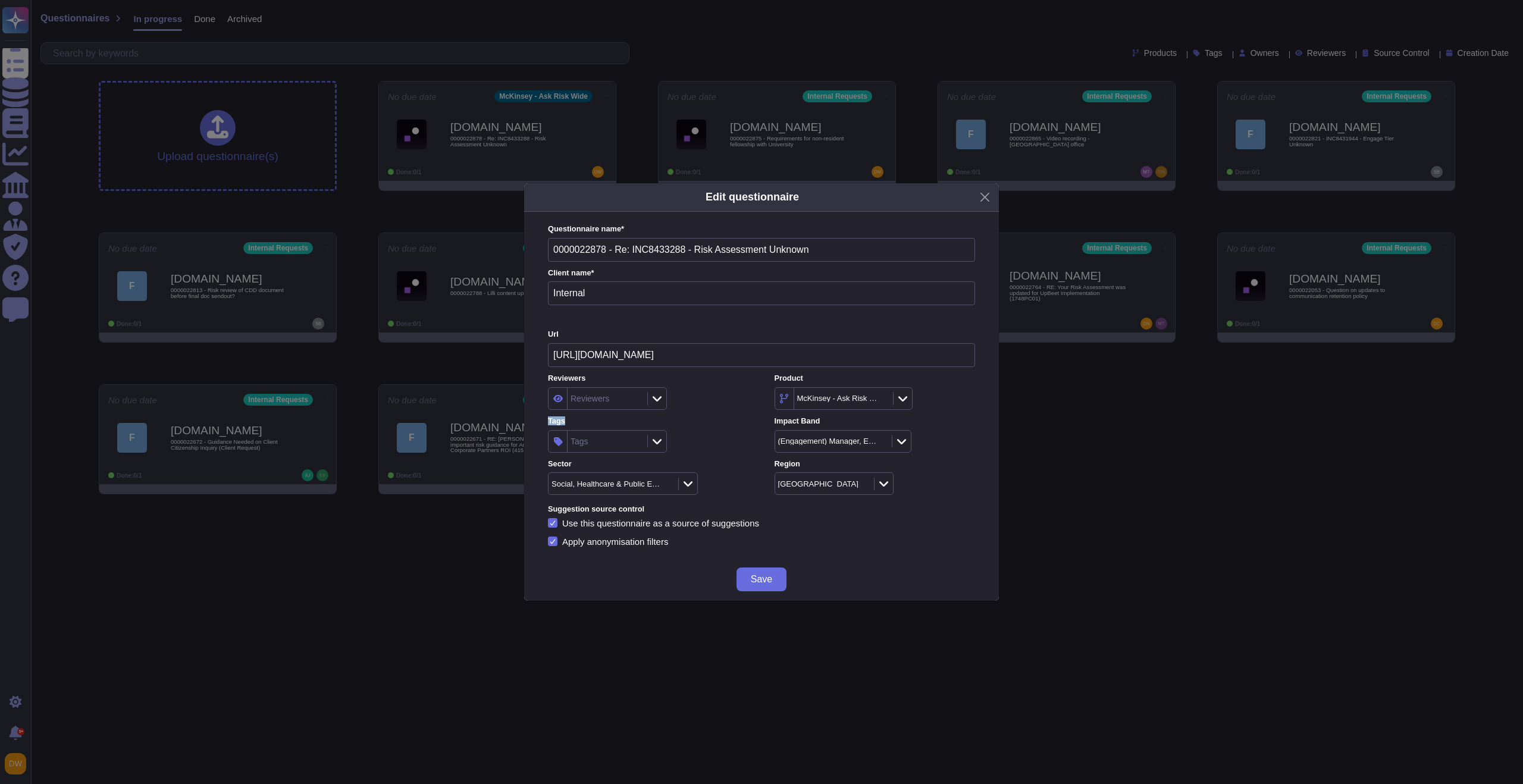
click at [907, 395] on icon at bounding box center [902, 398] width 9 height 12
click at [861, 487] on span "Internal Requests" at bounding box center [825, 492] width 70 height 11
click at [761, 587] on button "Save" at bounding box center [762, 579] width 50 height 24
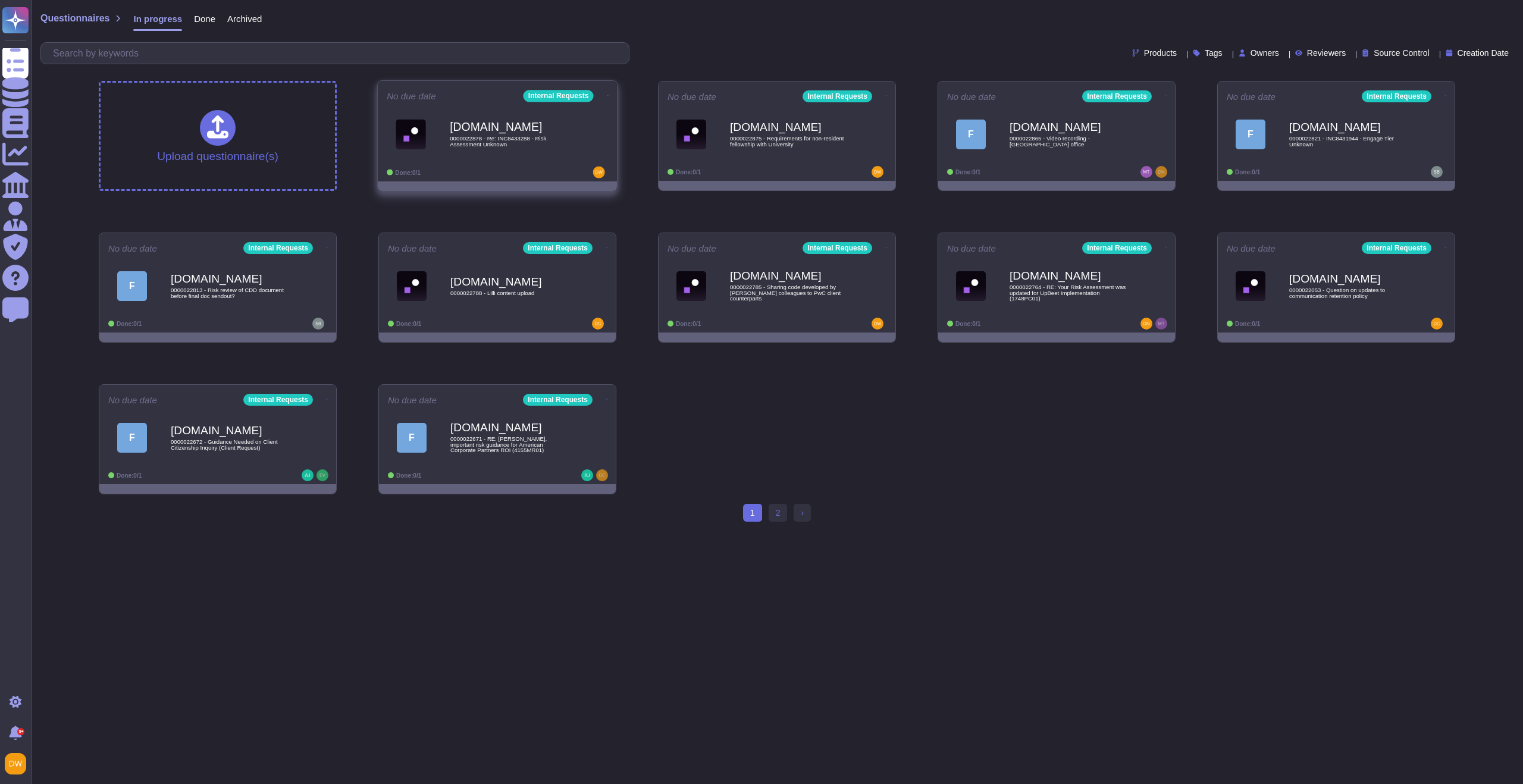
click at [556, 147] on span "0000022878 - Re: INC8433288 - Risk Assessment Unknown" at bounding box center [510, 141] width 120 height 11
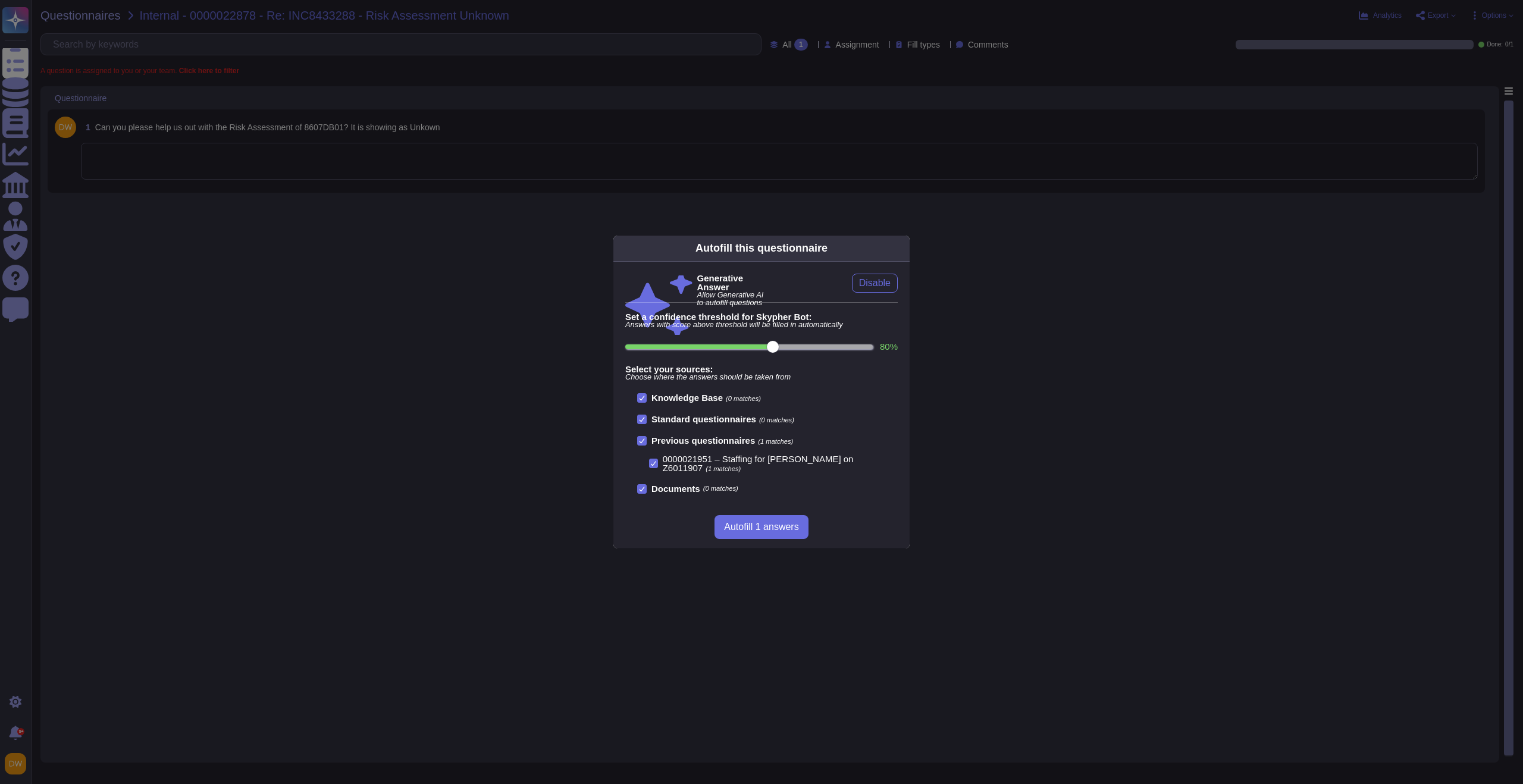
click at [341, 155] on div "Autofill this questionnaire Generative Answer Allow Generative AI to autofill q…" at bounding box center [762, 392] width 1523 height 784
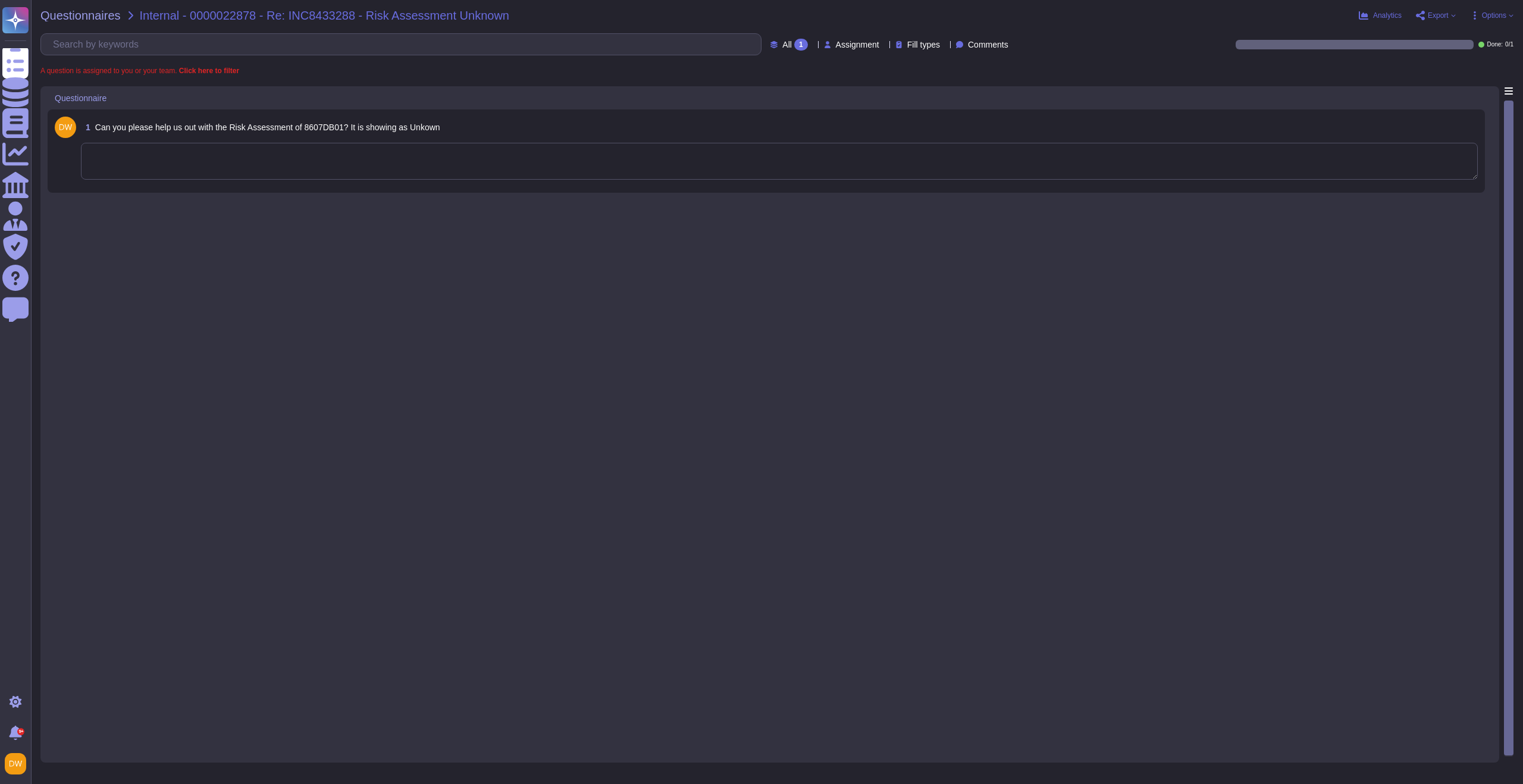
click at [355, 141] on div "1 Can you please help us out with the Risk Assessment of 8607DB01? It is showin…" at bounding box center [766, 151] width 1424 height 69
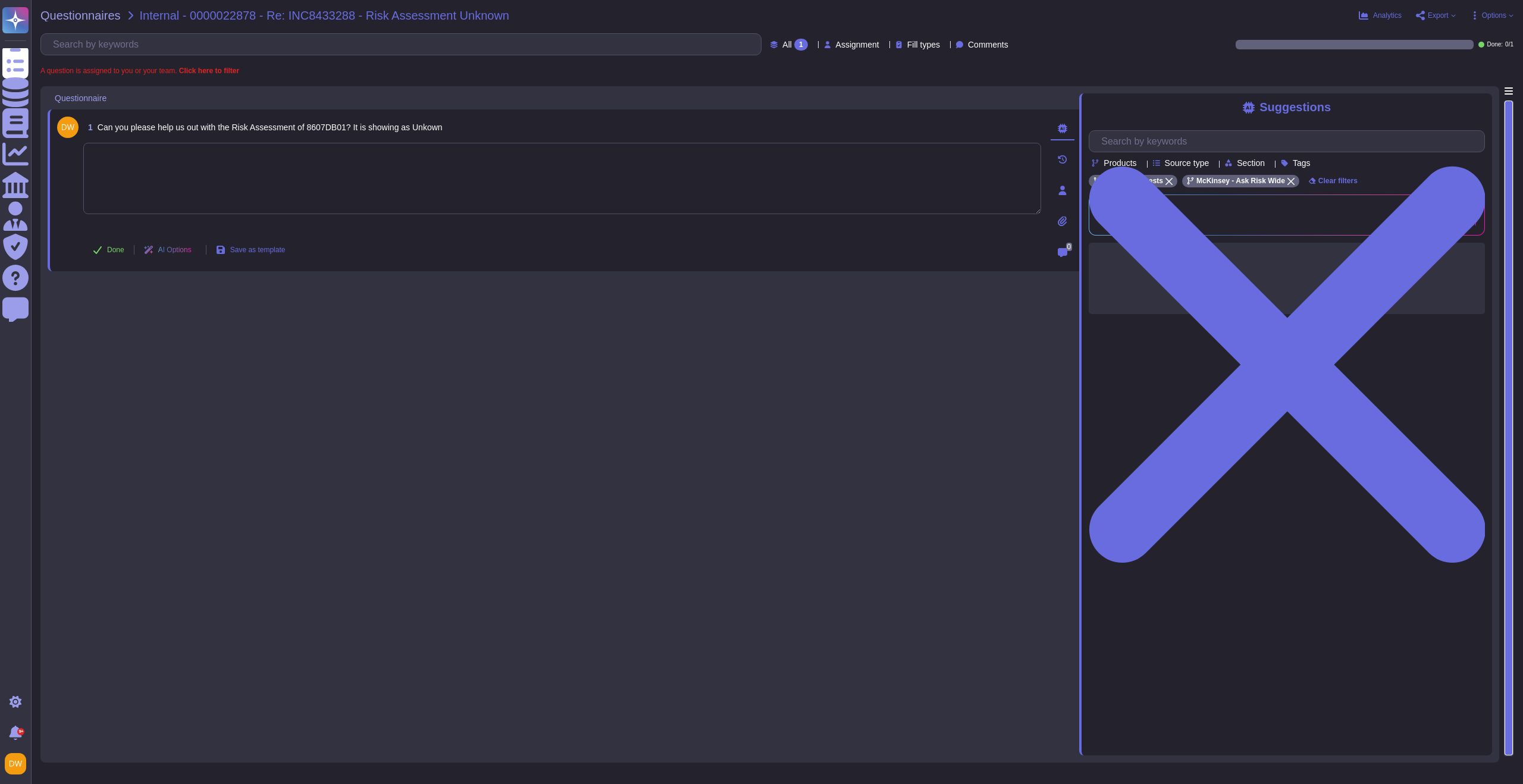
click at [342, 158] on textarea at bounding box center [563, 178] width 958 height 72
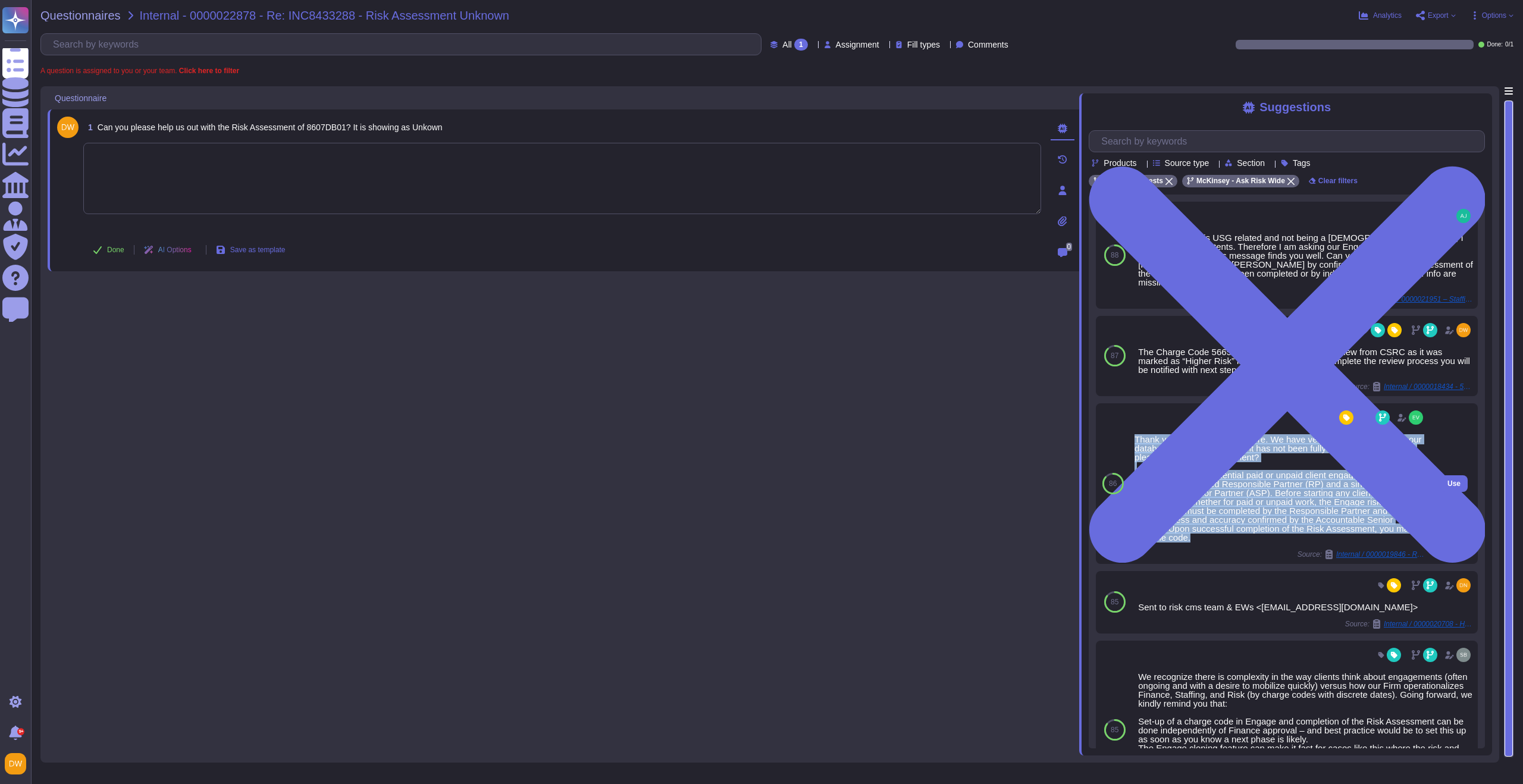
drag, startPoint x: 1134, startPoint y: 431, endPoint x: 1240, endPoint y: 527, distance: 143.0
click at [1240, 527] on div "Thank you for your patience here. We have verified in Engage and in our databas…" at bounding box center [1280, 488] width 291 height 107
copy div "Thank you for your patience here. We have verified in Engage and in our databas…"
